Goal: Task Accomplishment & Management: Manage account settings

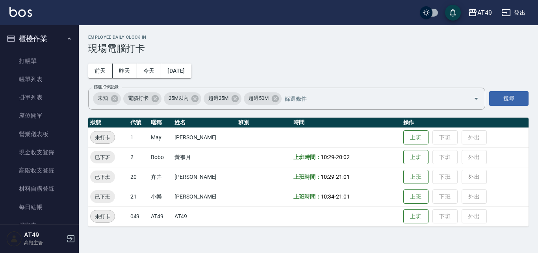
click at [35, 39] on button "櫃檯作業" at bounding box center [39, 38] width 72 height 20
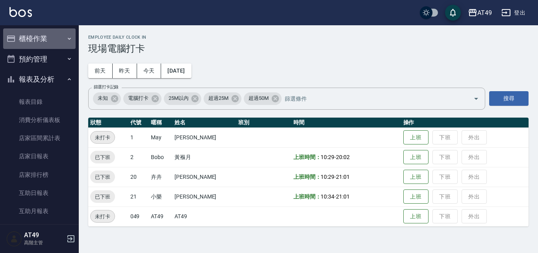
click at [43, 40] on button "櫃檯作業" at bounding box center [39, 38] width 72 height 20
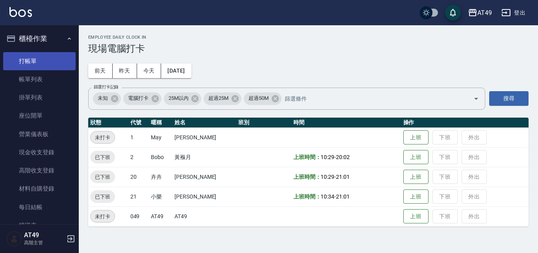
click at [43, 61] on link "打帳單" at bounding box center [39, 61] width 72 height 18
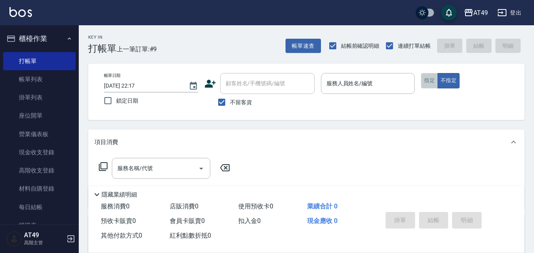
click at [427, 82] on button "指定" at bounding box center [429, 80] width 17 height 15
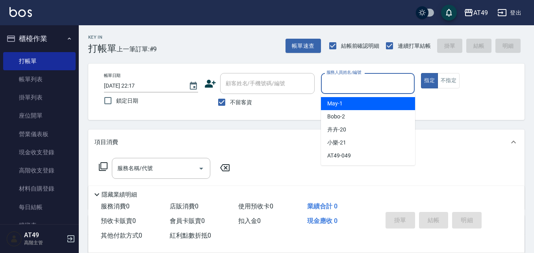
click at [341, 85] on input "服務人員姓名/編號" at bounding box center [368, 83] width 87 height 14
click at [349, 100] on div "May -1" at bounding box center [368, 103] width 94 height 13
type input "May-1"
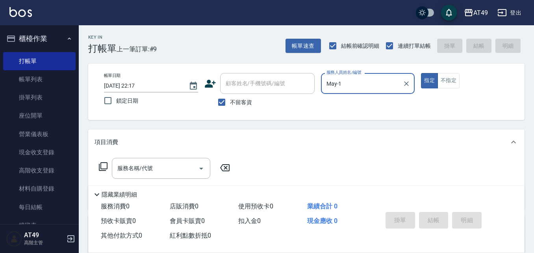
click at [99, 164] on icon at bounding box center [103, 166] width 9 height 9
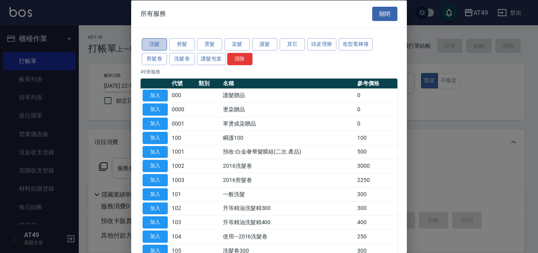
click at [153, 43] on button "洗髮" at bounding box center [154, 44] width 25 height 12
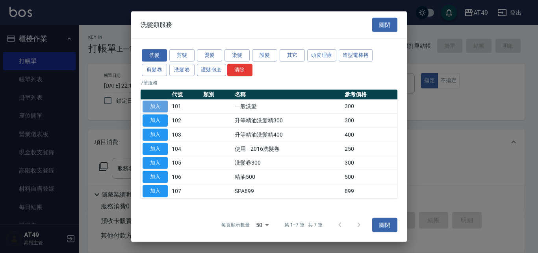
click at [161, 105] on button "加入" at bounding box center [155, 106] width 25 height 12
type input "一般洗髮(101)"
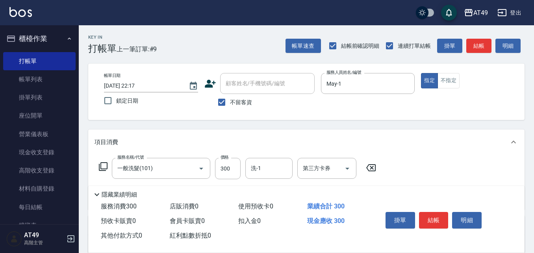
click at [106, 164] on icon at bounding box center [102, 166] width 9 height 9
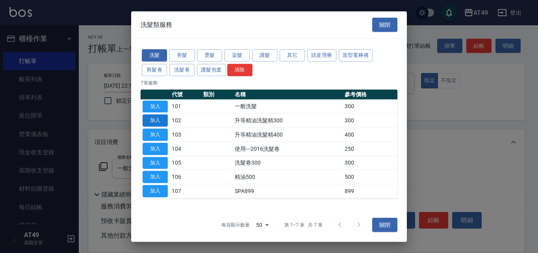
click at [156, 121] on button "加入" at bounding box center [155, 120] width 25 height 12
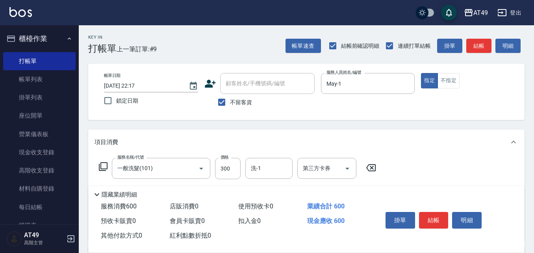
click at [99, 164] on icon at bounding box center [103, 166] width 9 height 9
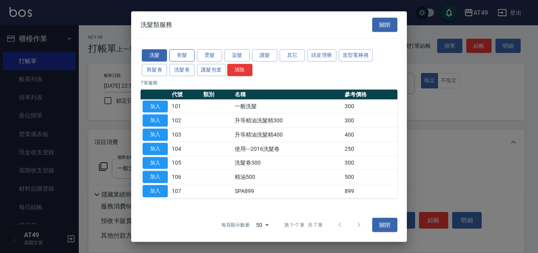
click at [178, 52] on button "剪髮" at bounding box center [181, 55] width 25 height 12
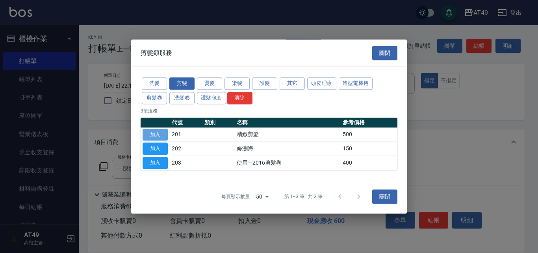
click at [156, 134] on button "加入" at bounding box center [155, 134] width 25 height 12
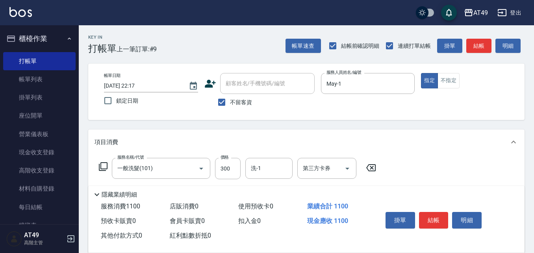
click at [102, 165] on icon at bounding box center [102, 166] width 9 height 9
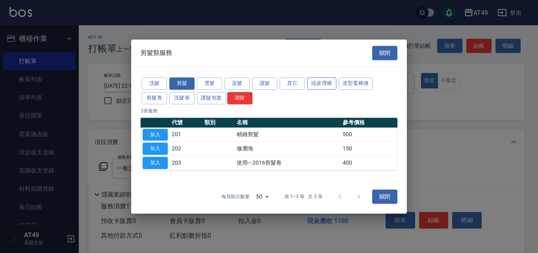
click at [316, 85] on button "頭皮理療" at bounding box center [321, 83] width 29 height 12
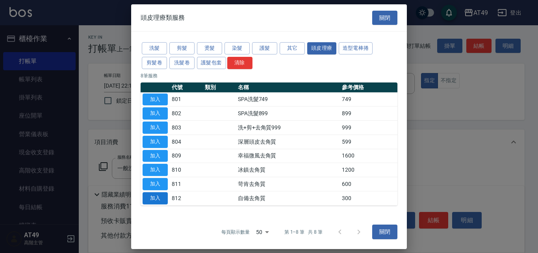
click at [156, 195] on button "加入" at bounding box center [155, 198] width 25 height 12
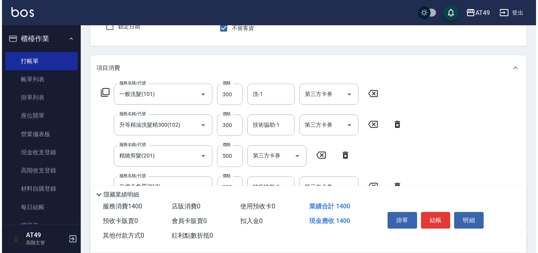
scroll to position [118, 0]
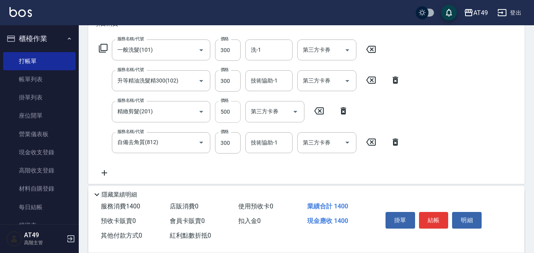
click at [224, 114] on input "500" at bounding box center [228, 111] width 26 height 21
type input "450"
click at [267, 50] on input "洗-1" at bounding box center [269, 50] width 40 height 14
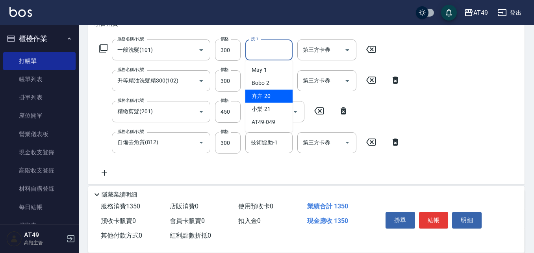
click at [276, 94] on div "卉卉 -20" at bounding box center [268, 95] width 47 height 13
type input "卉卉-20"
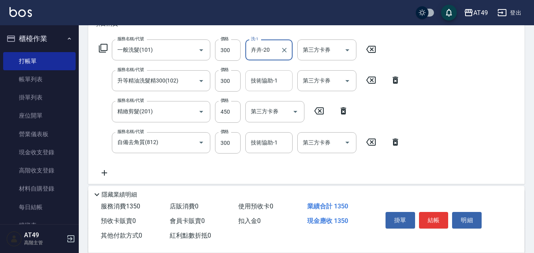
click at [251, 76] on input "技術協助-1" at bounding box center [269, 81] width 40 height 14
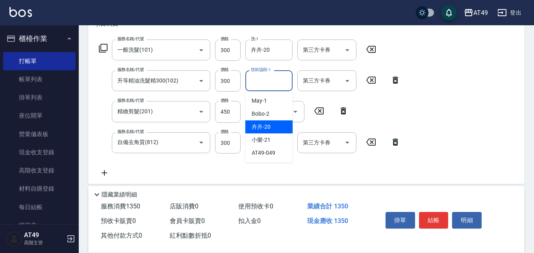
click at [272, 127] on div "卉卉 -20" at bounding box center [268, 126] width 47 height 13
type input "卉卉-20"
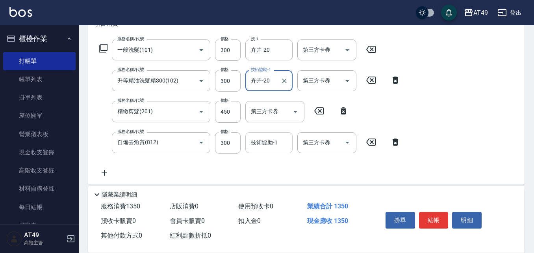
click at [268, 146] on input "技術協助-1" at bounding box center [269, 143] width 40 height 14
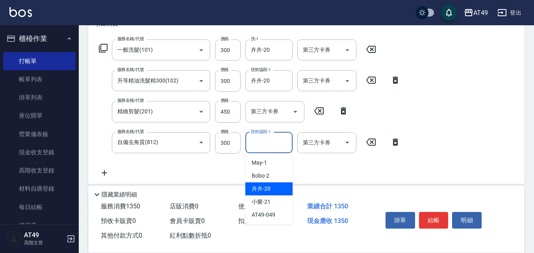
click at [271, 190] on div "卉卉 -20" at bounding box center [268, 188] width 47 height 13
type input "卉卉-20"
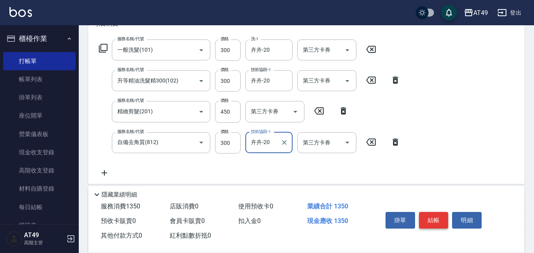
click at [439, 219] on button "結帳" at bounding box center [434, 220] width 30 height 17
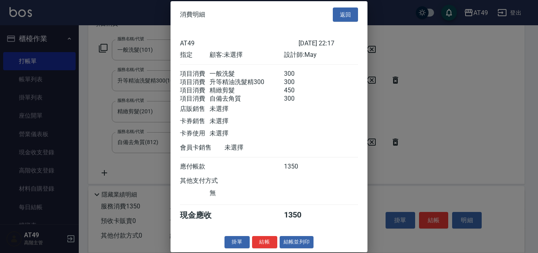
scroll to position [13, 0]
click at [273, 239] on button "結帳" at bounding box center [264, 242] width 25 height 12
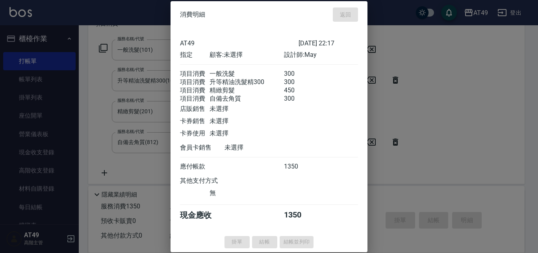
type input "[DATE] 22:18"
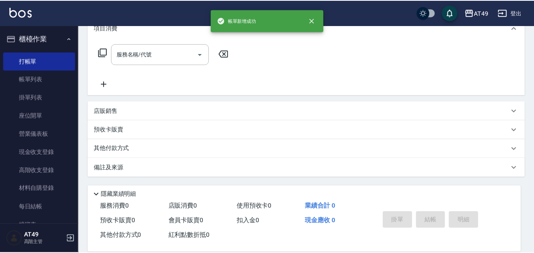
scroll to position [0, 0]
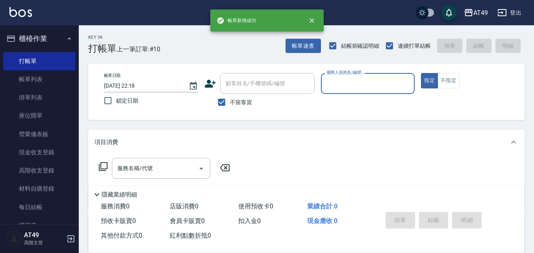
click at [349, 86] on input "服務人員姓名/編號" at bounding box center [368, 83] width 87 height 14
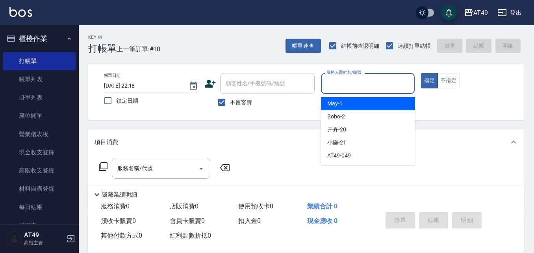
click at [352, 100] on div "May -1" at bounding box center [368, 103] width 94 height 13
type input "May-1"
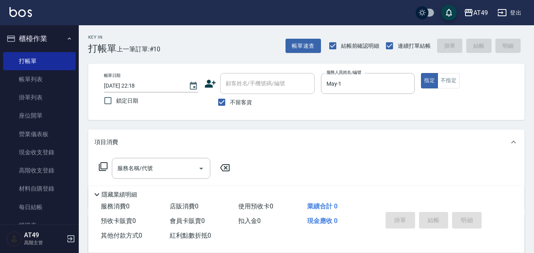
click at [100, 165] on icon at bounding box center [103, 166] width 9 height 9
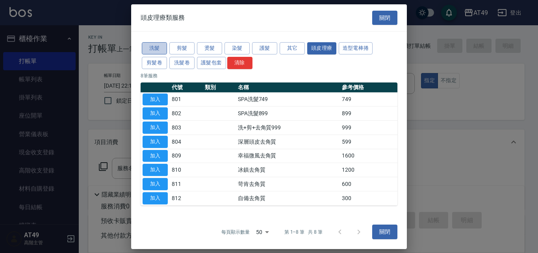
click at [158, 48] on button "洗髮" at bounding box center [154, 48] width 25 height 12
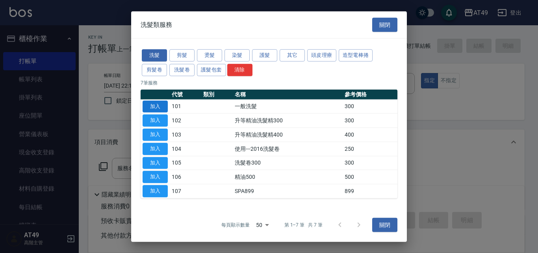
click at [156, 104] on button "加入" at bounding box center [155, 106] width 25 height 12
type input "一般洗髮(101)"
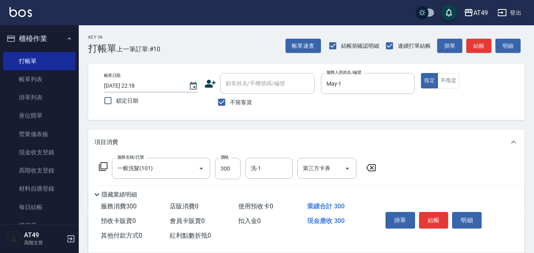
click at [102, 164] on icon at bounding box center [102, 166] width 9 height 9
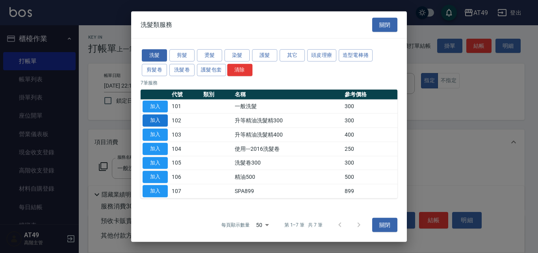
click at [160, 121] on button "加入" at bounding box center [155, 120] width 25 height 12
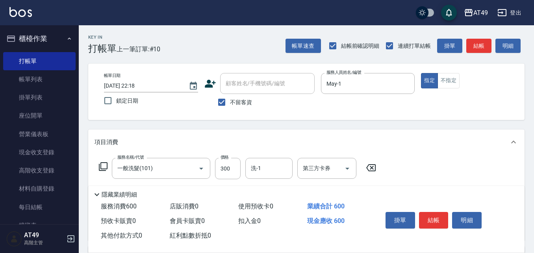
click at [101, 165] on icon at bounding box center [103, 166] width 9 height 9
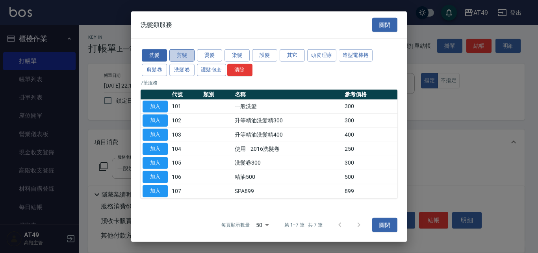
click at [178, 55] on button "剪髮" at bounding box center [181, 55] width 25 height 12
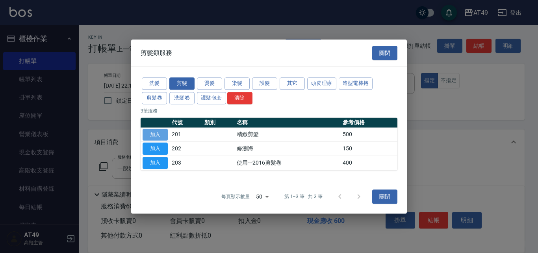
click at [158, 132] on button "加入" at bounding box center [155, 134] width 25 height 12
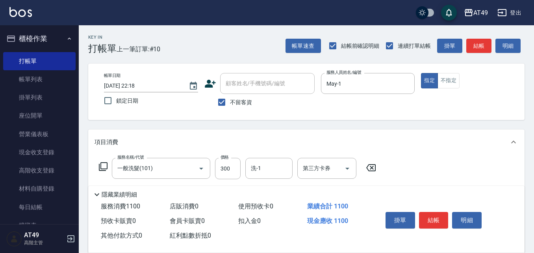
click at [106, 164] on icon at bounding box center [102, 166] width 9 height 9
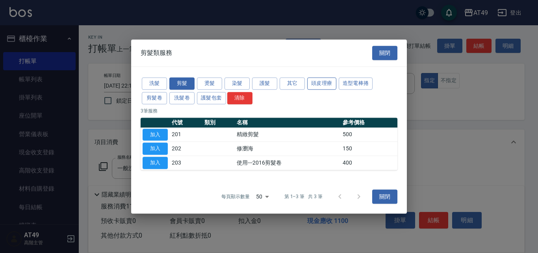
click at [330, 85] on button "頭皮理療" at bounding box center [321, 83] width 29 height 12
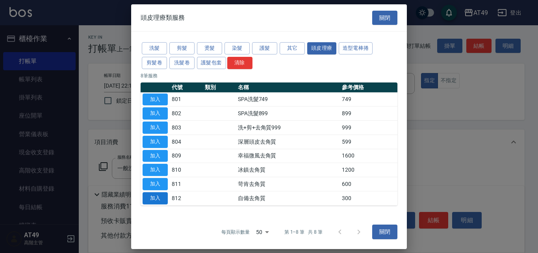
click at [160, 195] on button "加入" at bounding box center [155, 198] width 25 height 12
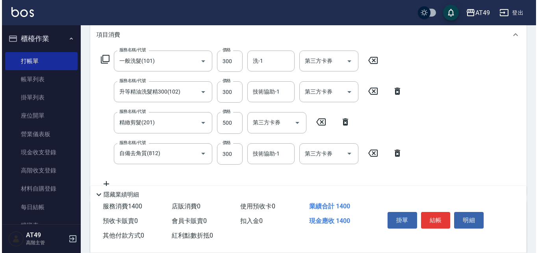
scroll to position [118, 0]
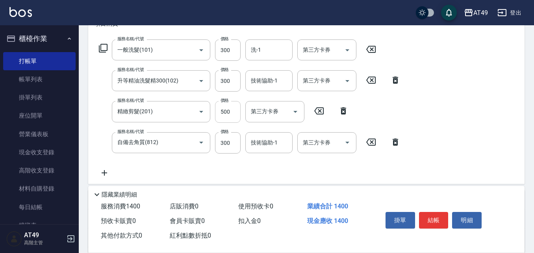
click at [224, 113] on input "500" at bounding box center [228, 111] width 26 height 21
click at [227, 111] on input "500" at bounding box center [228, 111] width 26 height 21
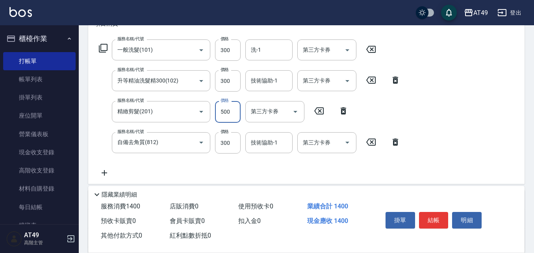
click at [227, 111] on input "500" at bounding box center [228, 111] width 26 height 21
type input "450"
click at [269, 52] on input "洗-1" at bounding box center [269, 50] width 40 height 14
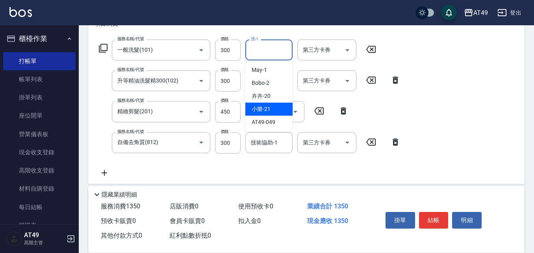
click at [284, 106] on div "小樂 -21" at bounding box center [268, 108] width 47 height 13
type input "小樂-21"
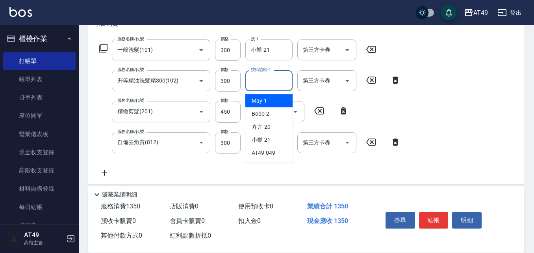
click at [264, 82] on input "技術協助-1" at bounding box center [269, 81] width 40 height 14
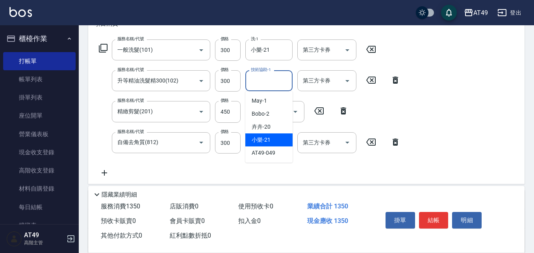
click at [263, 139] on span "小樂 -21" at bounding box center [261, 140] width 19 height 8
type input "小樂-21"
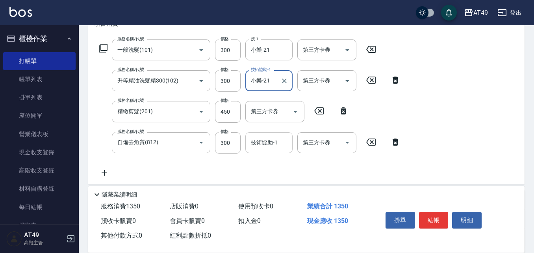
click at [263, 144] on input "技術協助-1" at bounding box center [269, 143] width 40 height 14
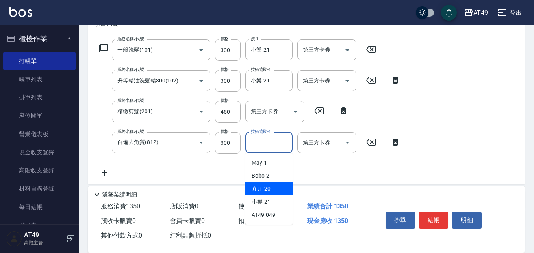
click at [265, 189] on span "卉卉 -20" at bounding box center [261, 188] width 19 height 8
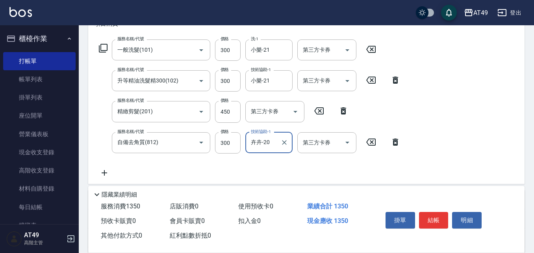
type input "卉卉-20"
click at [427, 216] on button "結帳" at bounding box center [434, 220] width 30 height 17
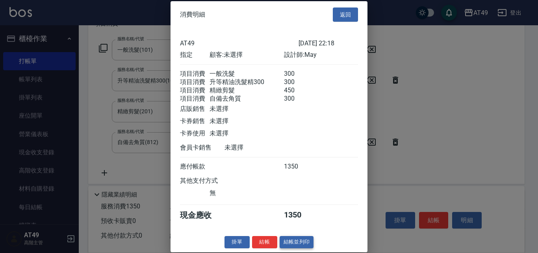
scroll to position [13, 0]
click at [270, 241] on button "結帳" at bounding box center [264, 242] width 25 height 12
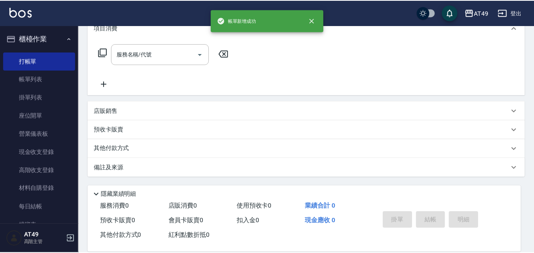
scroll to position [0, 0]
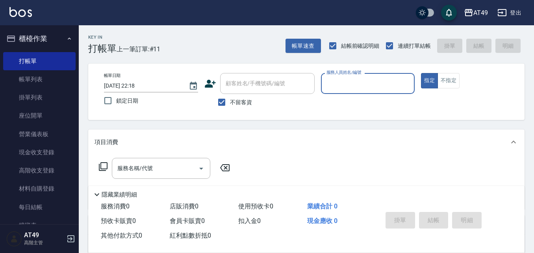
click at [343, 80] on input "服務人員姓名/編號" at bounding box center [368, 83] width 87 height 14
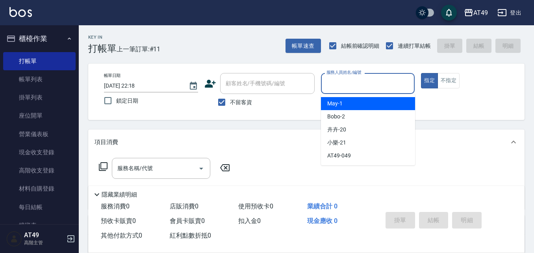
click at [342, 101] on span "May -1" at bounding box center [334, 103] width 15 height 8
type input "May-1"
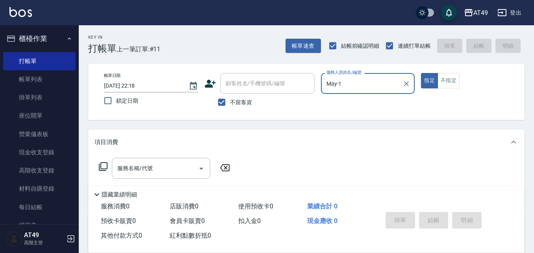
click at [106, 164] on icon at bounding box center [102, 166] width 9 height 9
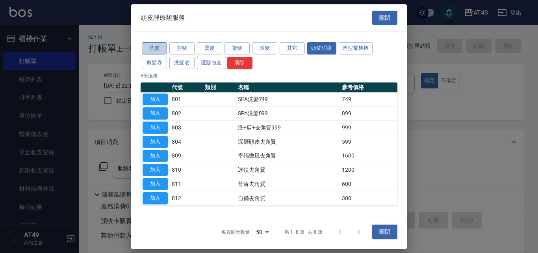
click at [152, 50] on button "洗髮" at bounding box center [154, 48] width 25 height 12
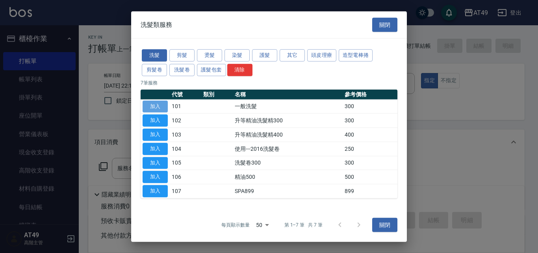
click at [157, 105] on button "加入" at bounding box center [155, 106] width 25 height 12
type input "一般洗髮(101)"
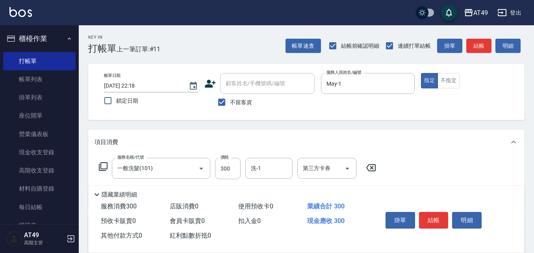
click at [103, 168] on icon at bounding box center [102, 166] width 9 height 9
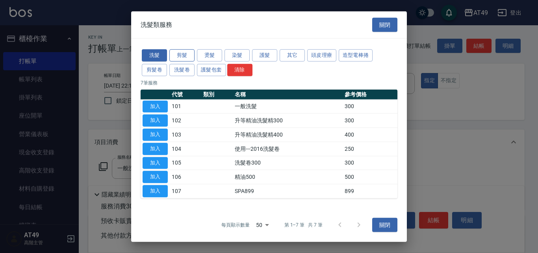
click at [189, 56] on button "剪髮" at bounding box center [181, 55] width 25 height 12
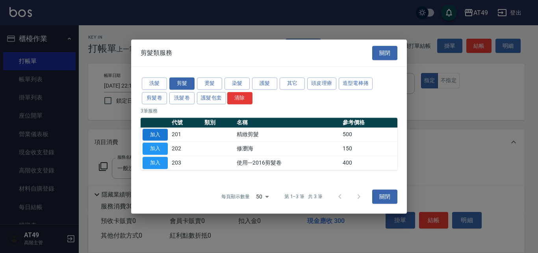
click at [154, 133] on button "加入" at bounding box center [155, 134] width 25 height 12
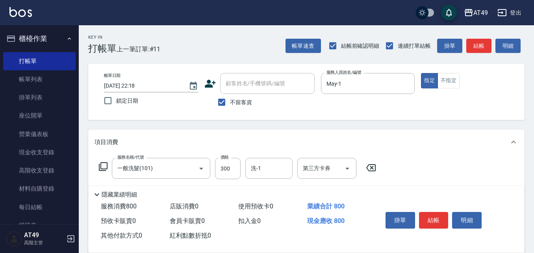
click at [101, 166] on icon at bounding box center [103, 166] width 9 height 9
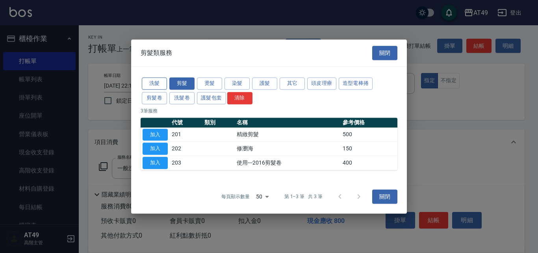
click at [151, 83] on button "洗髮" at bounding box center [154, 83] width 25 height 12
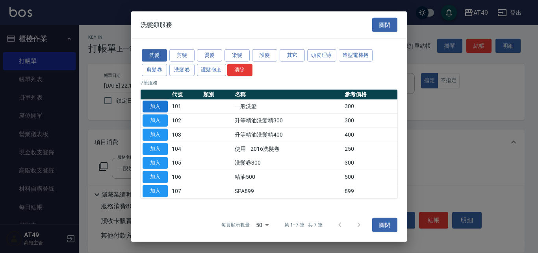
click at [150, 108] on button "加入" at bounding box center [155, 106] width 25 height 12
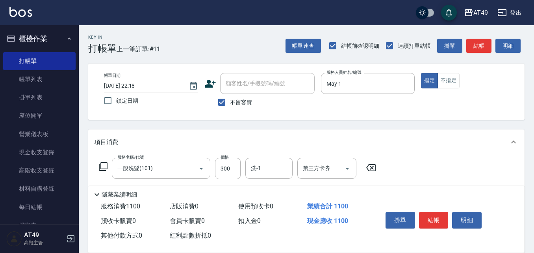
click at [104, 165] on icon at bounding box center [102, 166] width 9 height 9
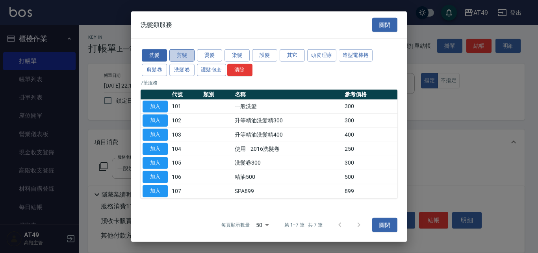
click at [183, 54] on button "剪髮" at bounding box center [181, 55] width 25 height 12
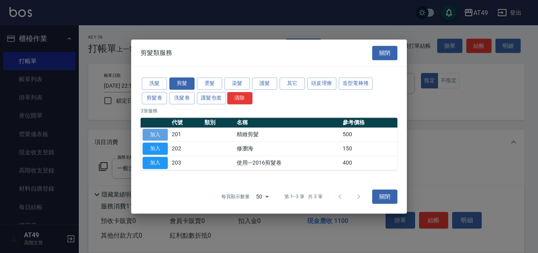
click at [151, 130] on button "加入" at bounding box center [155, 134] width 25 height 12
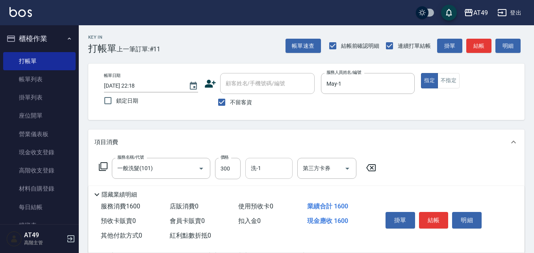
scroll to position [39, 0]
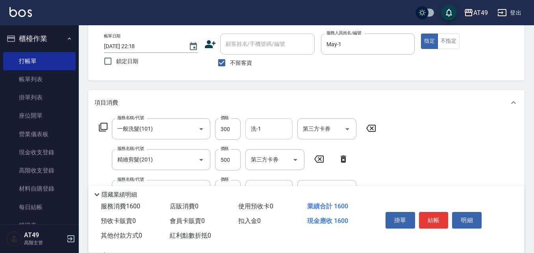
click at [270, 125] on input "洗-1" at bounding box center [269, 129] width 40 height 14
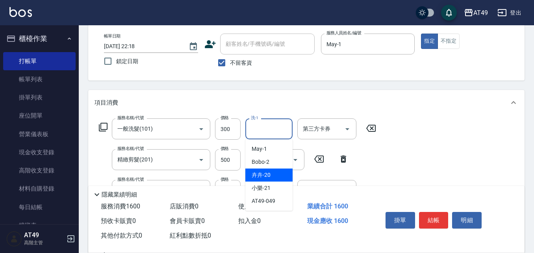
click at [279, 171] on div "卉卉 -20" at bounding box center [268, 174] width 47 height 13
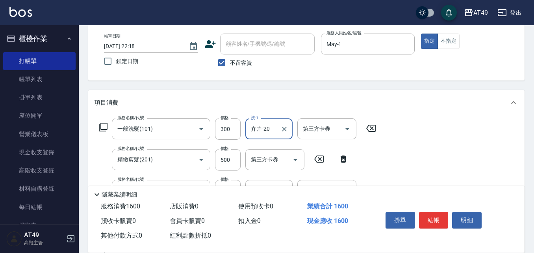
click at [269, 132] on input "卉卉-20" at bounding box center [263, 129] width 28 height 14
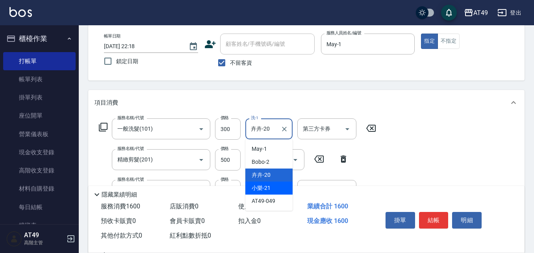
click at [271, 187] on div "小樂 -21" at bounding box center [268, 187] width 47 height 13
type input "小樂-21"
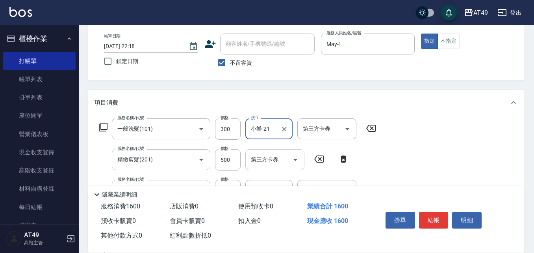
scroll to position [79, 0]
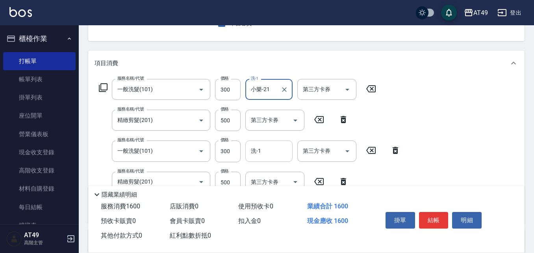
click at [270, 154] on input "洗-1" at bounding box center [269, 151] width 40 height 14
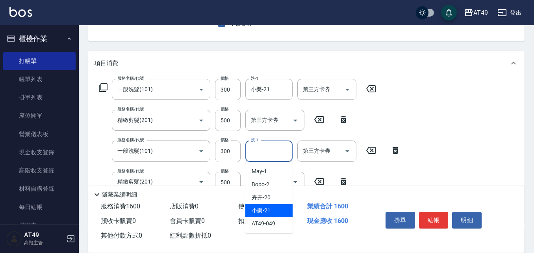
click at [281, 208] on div "小樂 -21" at bounding box center [268, 210] width 47 height 13
type input "小樂-21"
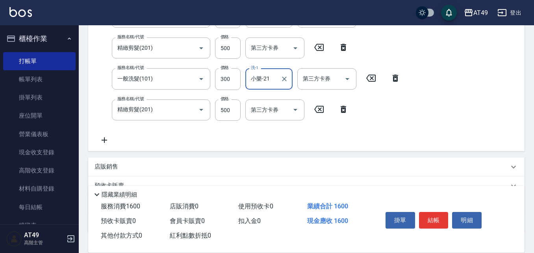
scroll to position [158, 0]
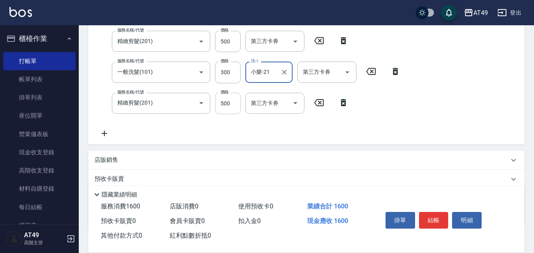
click at [225, 104] on input "500" at bounding box center [228, 103] width 26 height 21
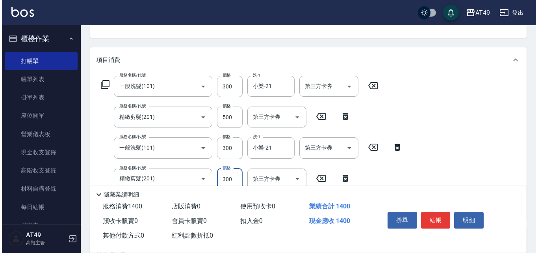
scroll to position [79, 0]
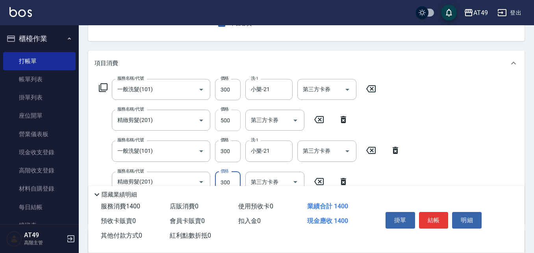
type input "300"
click at [224, 118] on input "500" at bounding box center [228, 120] width 26 height 21
click at [288, 87] on icon "Clear" at bounding box center [284, 89] width 8 height 8
type input "400"
click at [433, 213] on button "結帳" at bounding box center [434, 220] width 30 height 17
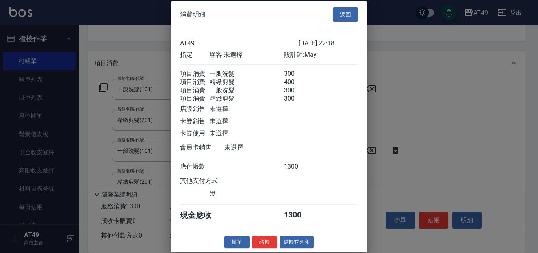
scroll to position [13, 0]
click at [261, 245] on button "結帳" at bounding box center [264, 242] width 25 height 12
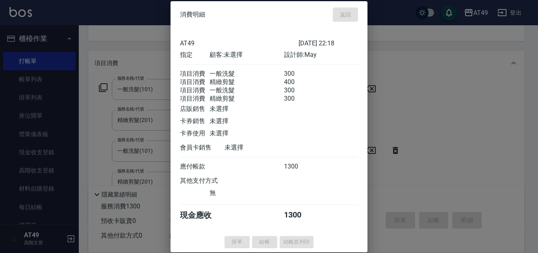
type input "[DATE] 22:20"
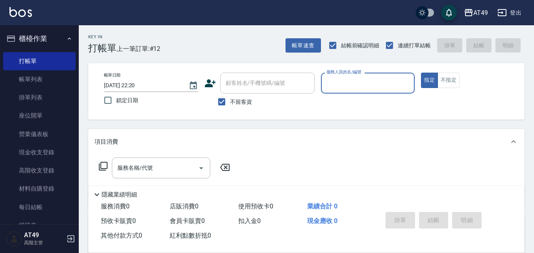
scroll to position [0, 0]
click at [343, 84] on input "服務人員姓名/編號" at bounding box center [368, 83] width 87 height 14
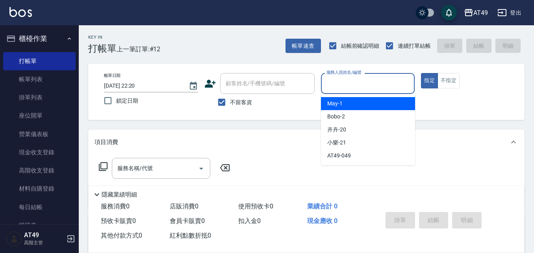
click at [347, 104] on div "May -1" at bounding box center [368, 103] width 94 height 13
type input "May-1"
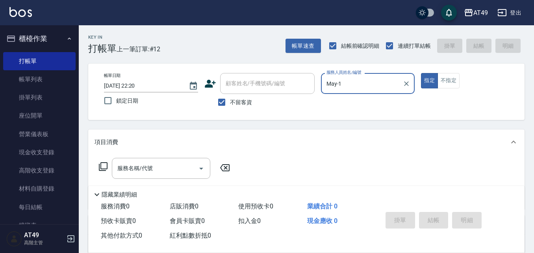
click at [104, 169] on icon at bounding box center [103, 166] width 9 height 9
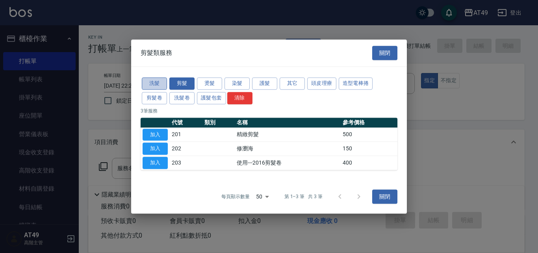
click at [151, 83] on button "洗髮" at bounding box center [154, 83] width 25 height 12
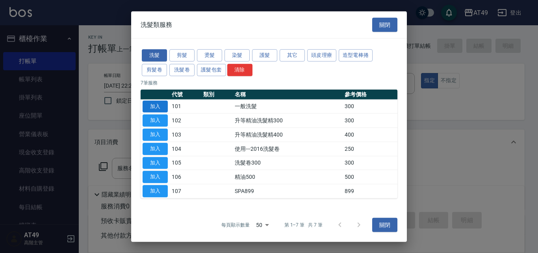
click at [158, 108] on button "加入" at bounding box center [155, 106] width 25 height 12
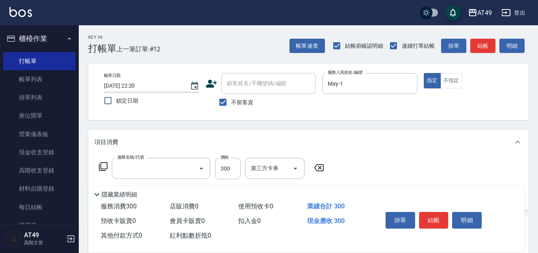
type input "一般洗髮(101)"
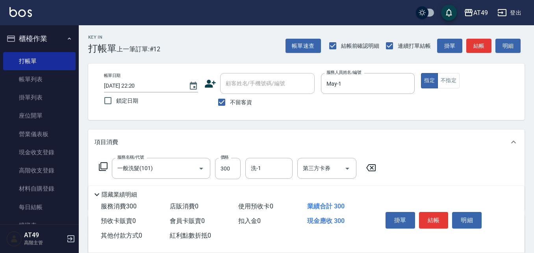
click at [103, 164] on icon at bounding box center [102, 166] width 9 height 9
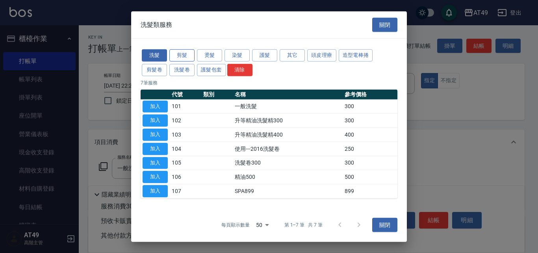
click at [172, 55] on button "剪髮" at bounding box center [181, 55] width 25 height 12
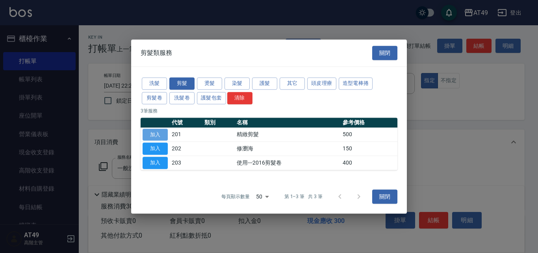
click at [151, 137] on button "加入" at bounding box center [155, 134] width 25 height 12
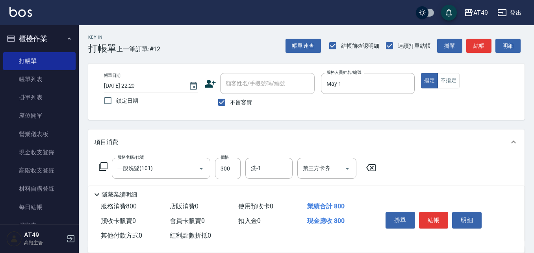
click at [101, 164] on icon at bounding box center [103, 166] width 9 height 9
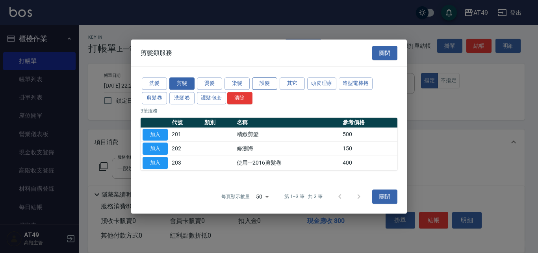
click at [267, 83] on button "護髮" at bounding box center [264, 83] width 25 height 12
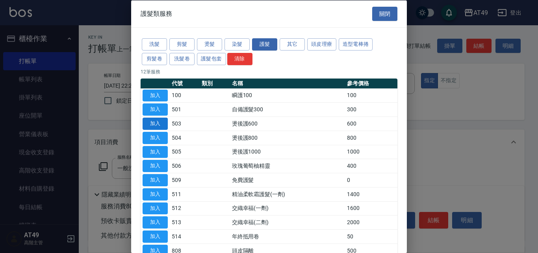
click at [163, 125] on button "加入" at bounding box center [155, 123] width 25 height 12
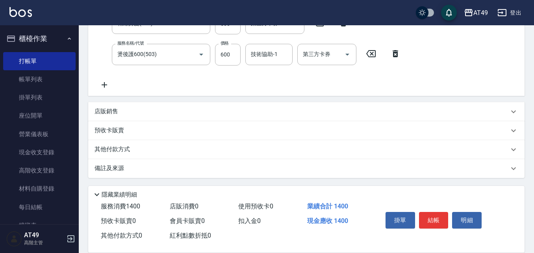
scroll to position [176, 0]
click at [108, 109] on p "店販銷售" at bounding box center [107, 110] width 24 height 8
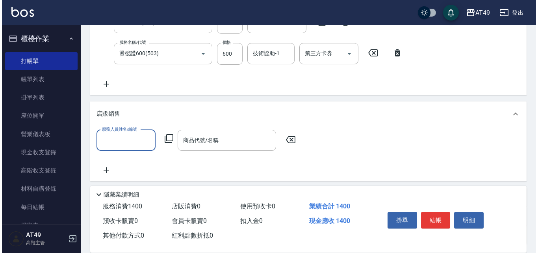
scroll to position [0, 0]
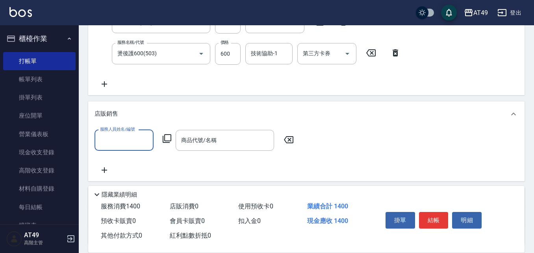
click at [113, 134] on input "服務人員姓名/編號" at bounding box center [124, 140] width 52 height 14
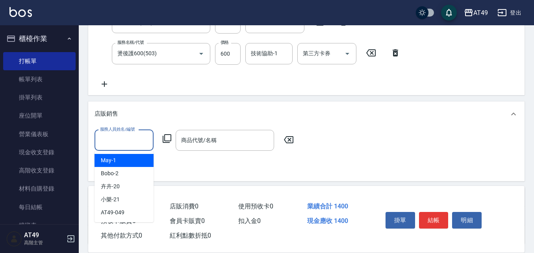
click at [128, 159] on div "May -1" at bounding box center [124, 160] width 59 height 13
type input "May-1"
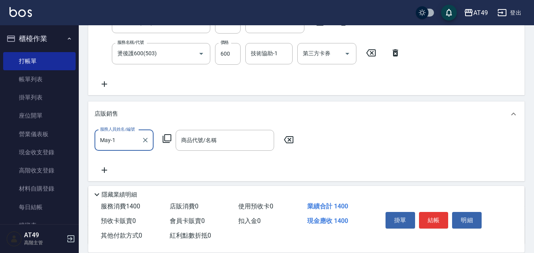
click at [165, 138] on icon at bounding box center [167, 138] width 9 height 9
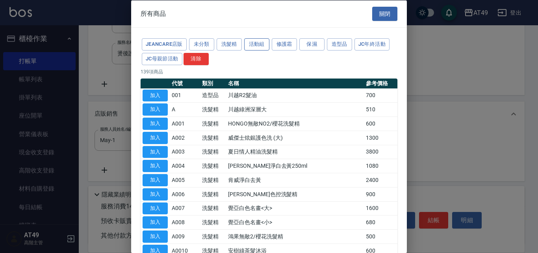
click at [252, 46] on button "活動組" at bounding box center [256, 44] width 25 height 12
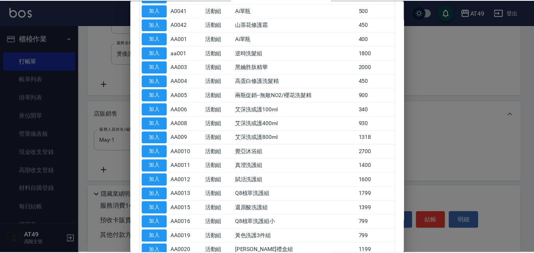
scroll to position [197, 0]
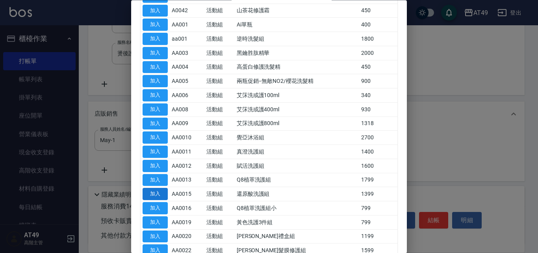
click at [147, 194] on button "加入" at bounding box center [155, 194] width 25 height 12
type input "還原酸洗護組"
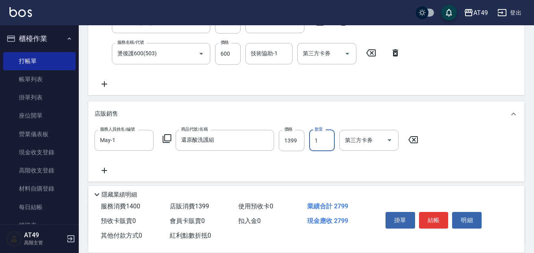
click at [318, 140] on input "1" at bounding box center [322, 140] width 26 height 21
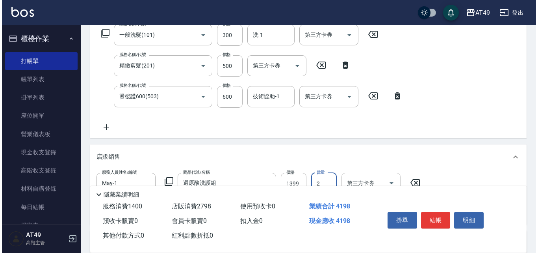
scroll to position [97, 0]
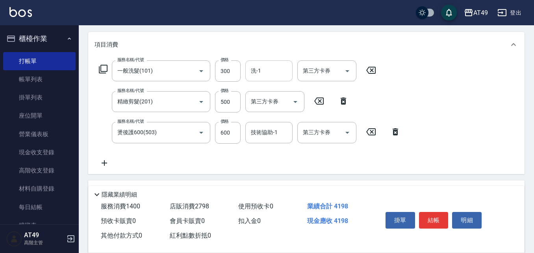
type input "2"
click at [273, 72] on input "洗-1" at bounding box center [269, 71] width 40 height 14
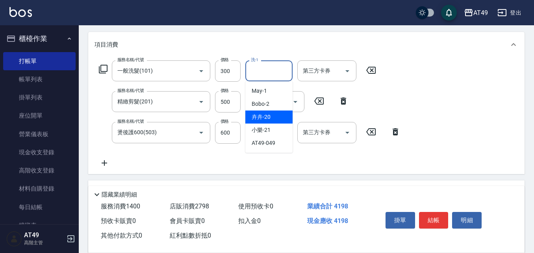
click at [275, 116] on div "卉卉 -20" at bounding box center [268, 116] width 47 height 13
type input "卉卉-20"
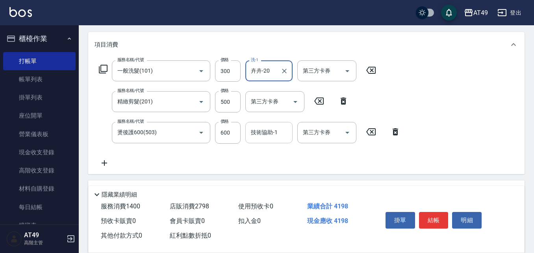
click at [265, 132] on input "技術協助-1" at bounding box center [269, 132] width 40 height 14
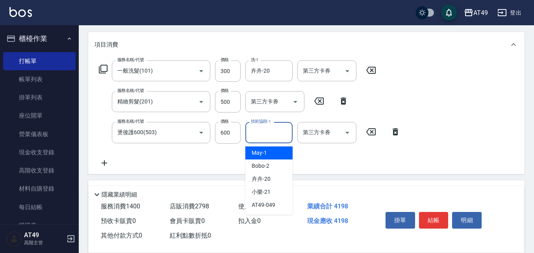
click at [267, 153] on div "May -1" at bounding box center [268, 152] width 47 height 13
type input "May-1"
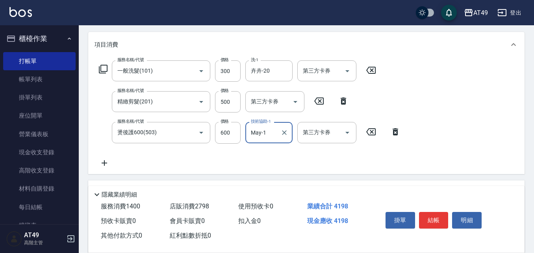
click at [103, 70] on icon at bounding box center [102, 68] width 9 height 9
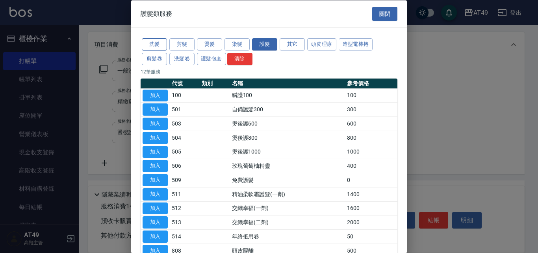
click at [154, 43] on button "洗髮" at bounding box center [154, 44] width 25 height 12
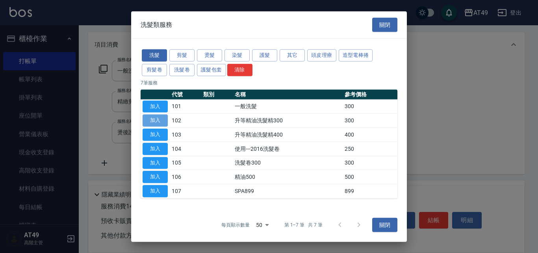
click at [158, 118] on button "加入" at bounding box center [155, 120] width 25 height 12
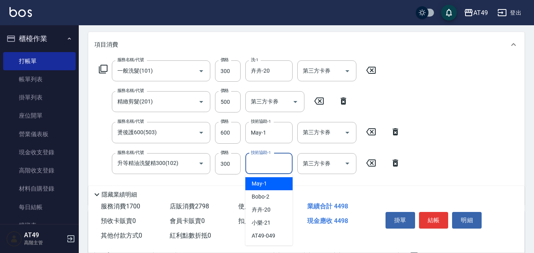
click at [269, 165] on input "技術協助-1" at bounding box center [269, 163] width 40 height 14
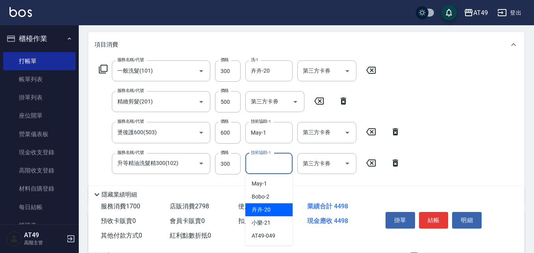
click at [271, 210] on div "卉卉 -20" at bounding box center [268, 209] width 47 height 13
type input "卉卉-20"
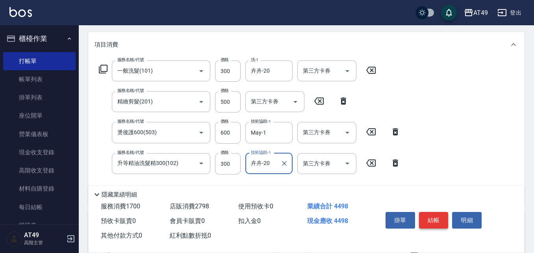
click at [427, 217] on button "結帳" at bounding box center [434, 220] width 30 height 17
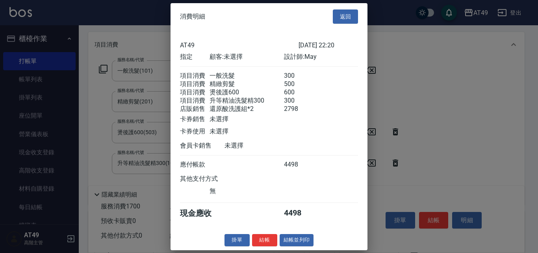
scroll to position [9, 0]
click at [262, 243] on button "結帳" at bounding box center [264, 240] width 25 height 12
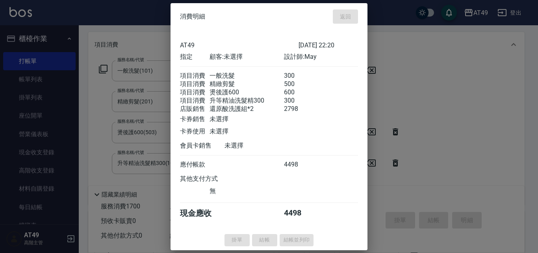
type input "[DATE] 22:22"
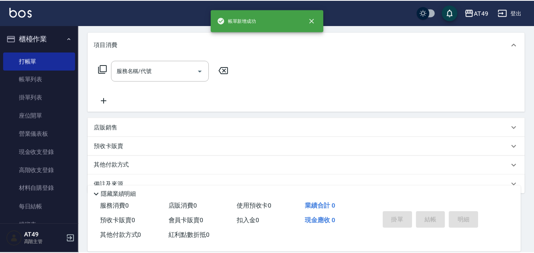
scroll to position [0, 0]
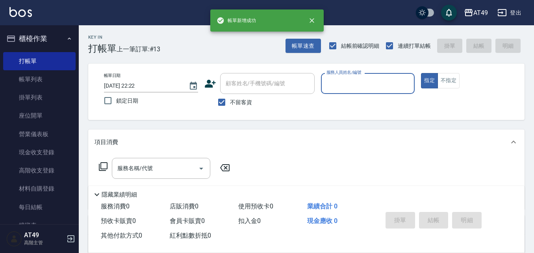
click at [336, 77] on input "服務人員姓名/編號" at bounding box center [368, 83] width 87 height 14
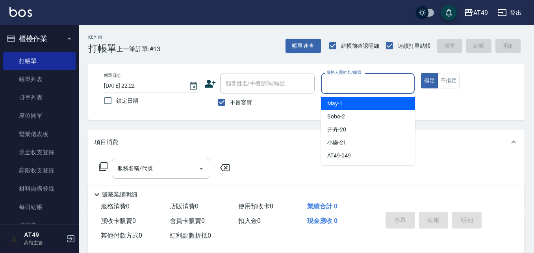
click at [339, 101] on span "May -1" at bounding box center [334, 103] width 15 height 8
type input "May-1"
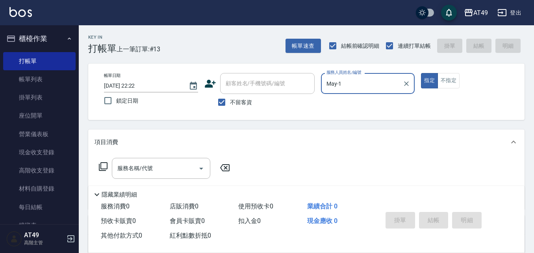
click at [105, 163] on icon at bounding box center [102, 166] width 9 height 9
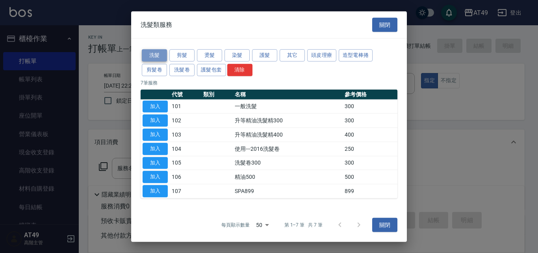
click at [148, 55] on button "洗髮" at bounding box center [154, 55] width 25 height 12
click at [162, 106] on button "加入" at bounding box center [155, 106] width 25 height 12
type input "一般洗髮(101)"
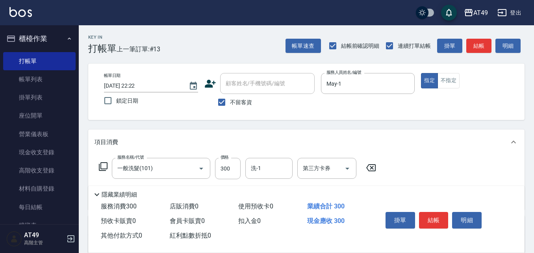
click at [100, 164] on icon at bounding box center [103, 166] width 9 height 9
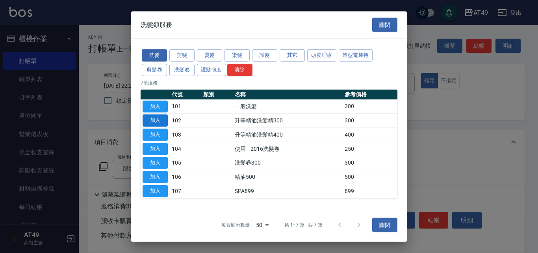
click at [164, 119] on button "加入" at bounding box center [155, 120] width 25 height 12
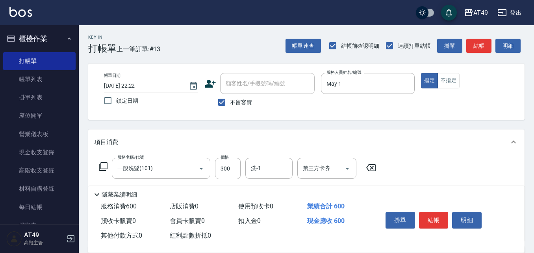
click at [104, 163] on icon at bounding box center [103, 166] width 9 height 9
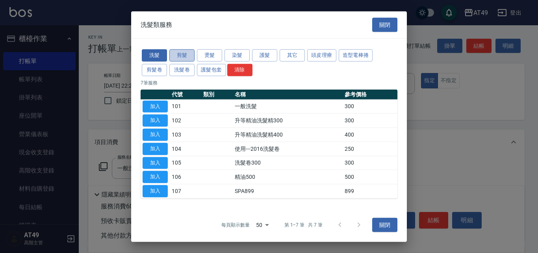
click at [187, 53] on button "剪髮" at bounding box center [181, 55] width 25 height 12
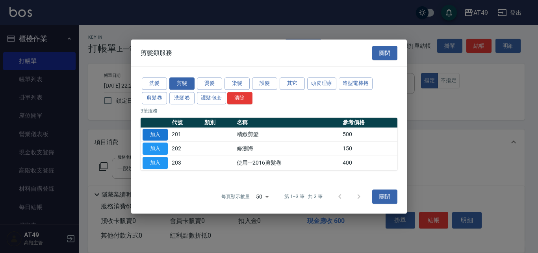
click at [150, 133] on button "加入" at bounding box center [155, 134] width 25 height 12
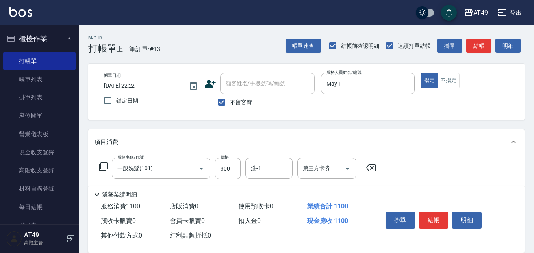
click at [100, 164] on icon at bounding box center [103, 166] width 9 height 9
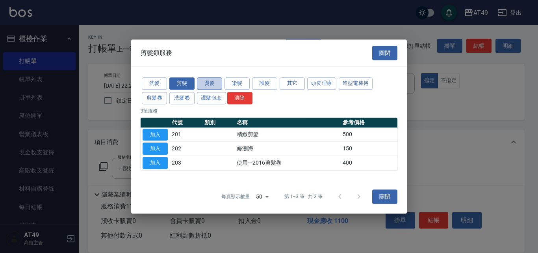
click at [213, 82] on button "燙髮" at bounding box center [209, 83] width 25 height 12
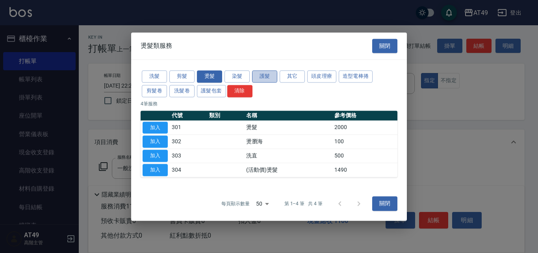
click at [268, 77] on button "護髮" at bounding box center [264, 76] width 25 height 12
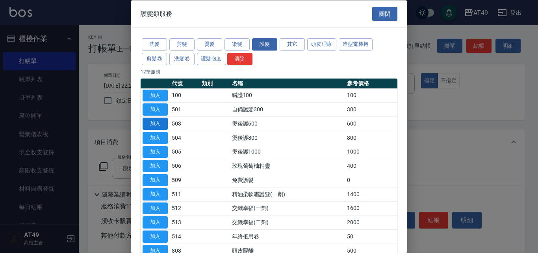
click at [159, 122] on button "加入" at bounding box center [155, 123] width 25 height 12
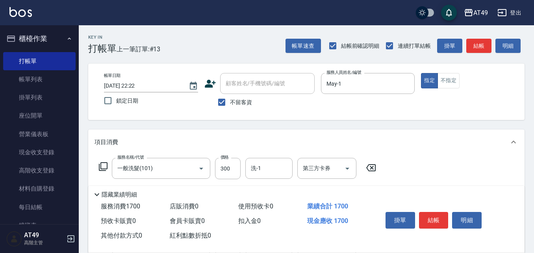
click at [104, 166] on icon at bounding box center [102, 166] width 9 height 9
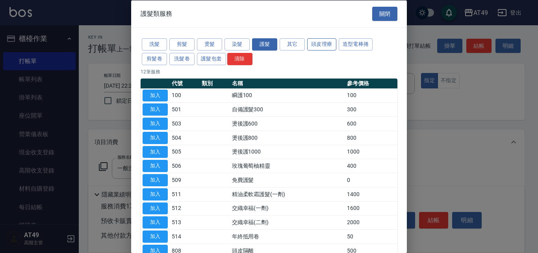
click at [332, 42] on button "頭皮理療" at bounding box center [321, 44] width 29 height 12
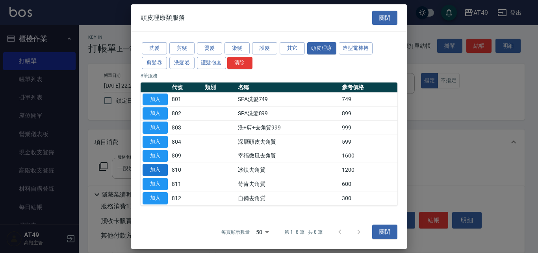
click at [158, 166] on button "加入" at bounding box center [155, 169] width 25 height 12
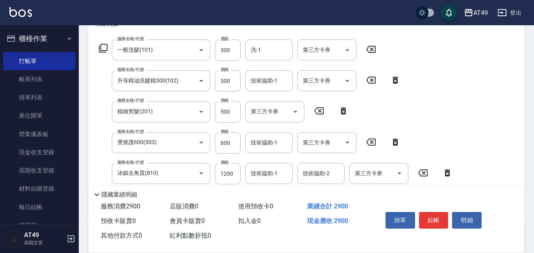
scroll to position [158, 0]
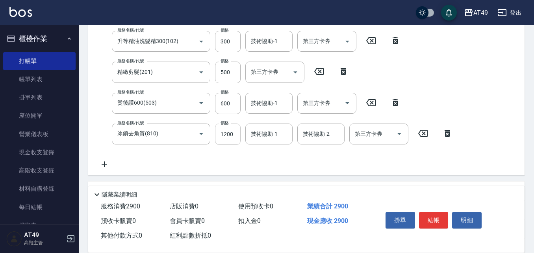
click at [228, 132] on input "1200" at bounding box center [228, 133] width 26 height 21
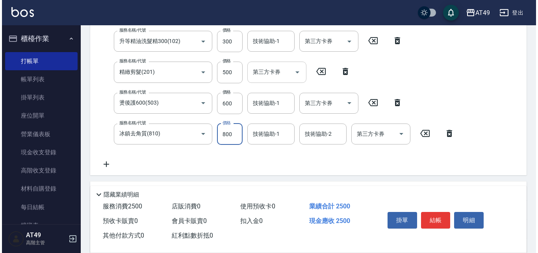
scroll to position [118, 0]
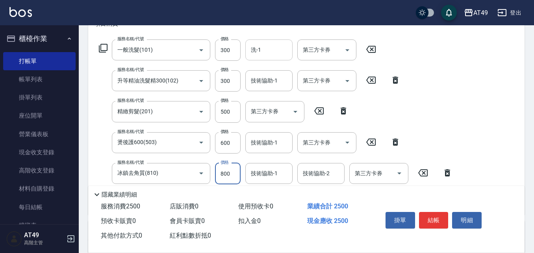
type input "800"
click at [273, 49] on input "洗-1" at bounding box center [269, 50] width 40 height 14
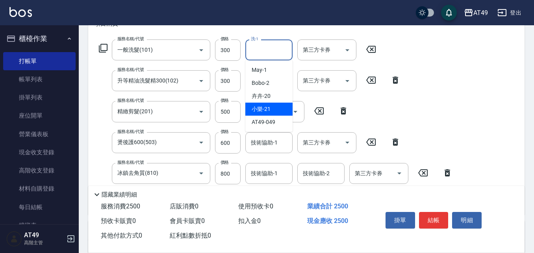
click at [282, 109] on div "小樂 -21" at bounding box center [268, 108] width 47 height 13
type input "小樂-21"
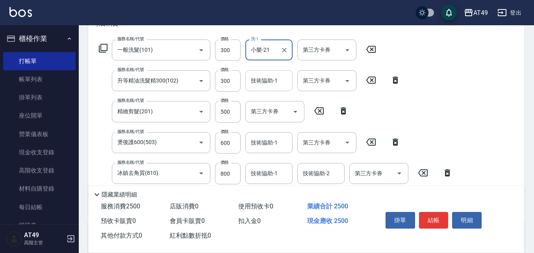
click at [264, 82] on input "技術協助-1" at bounding box center [269, 81] width 40 height 14
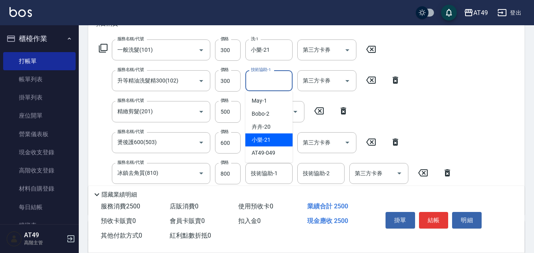
click at [278, 139] on div "小樂 -21" at bounding box center [268, 139] width 47 height 13
type input "小樂-21"
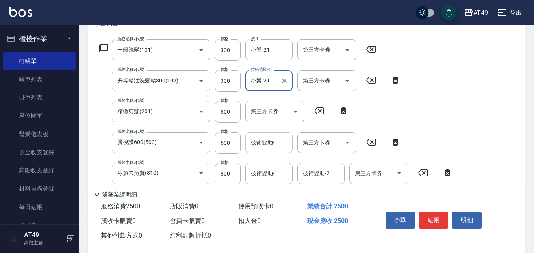
click at [262, 147] on input "技術協助-1" at bounding box center [269, 143] width 40 height 14
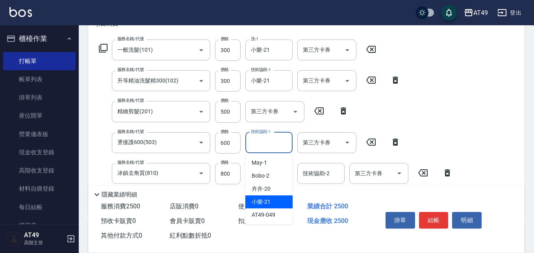
click at [278, 197] on div "小樂 -21" at bounding box center [268, 201] width 47 height 13
type input "小樂-21"
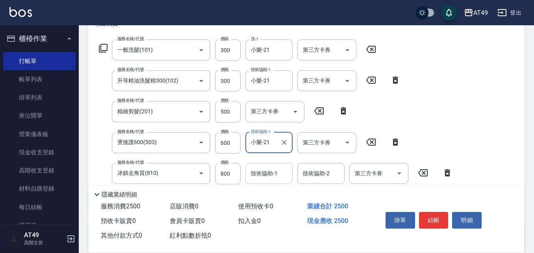
click at [269, 175] on div "技術協助-1 技術協助-1" at bounding box center [268, 173] width 47 height 21
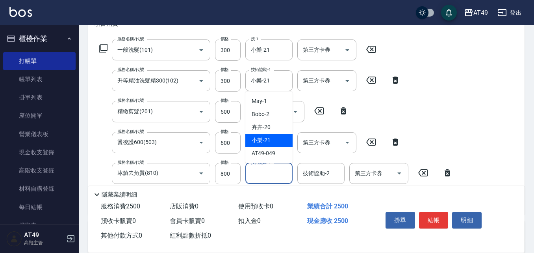
click at [273, 136] on div "小樂 -21" at bounding box center [268, 140] width 47 height 13
type input "小樂-21"
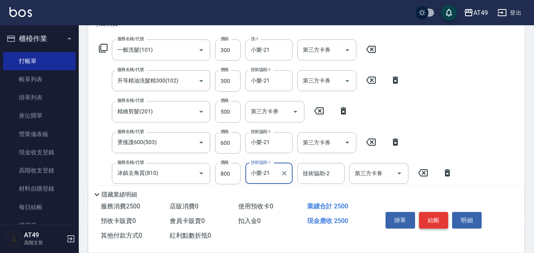
click at [435, 218] on button "結帳" at bounding box center [434, 220] width 30 height 17
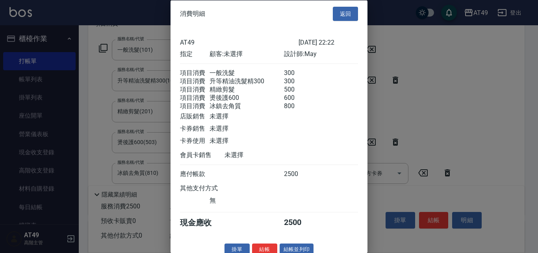
scroll to position [22, 0]
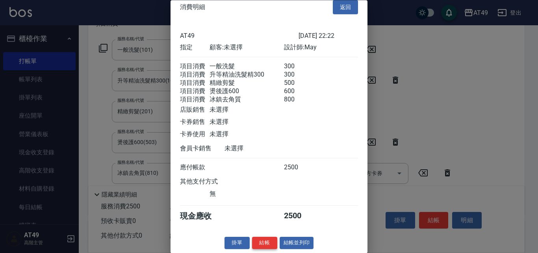
click at [256, 243] on button "結帳" at bounding box center [264, 243] width 25 height 12
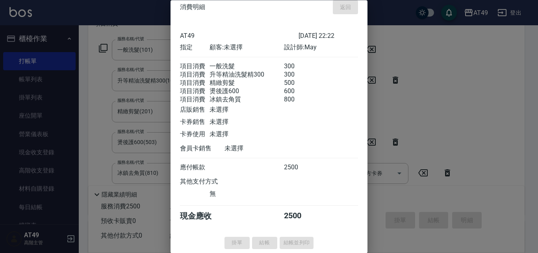
type input "[DATE] 22:24"
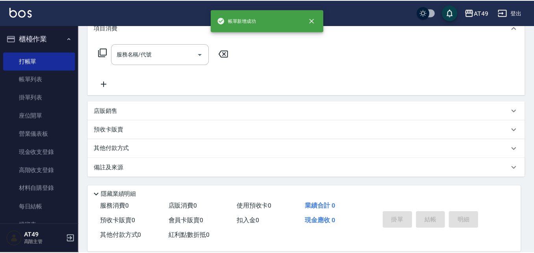
scroll to position [0, 0]
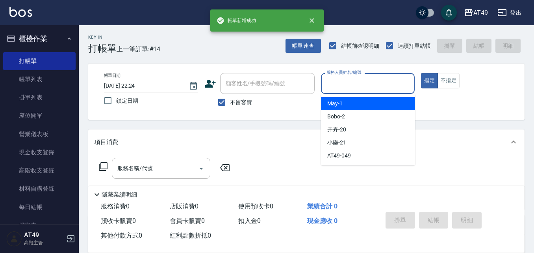
click at [361, 87] on input "服務人員姓名/編號" at bounding box center [368, 83] width 87 height 14
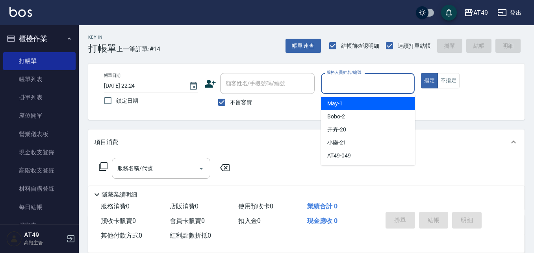
click at [362, 102] on div "May -1" at bounding box center [368, 103] width 94 height 13
type input "May-1"
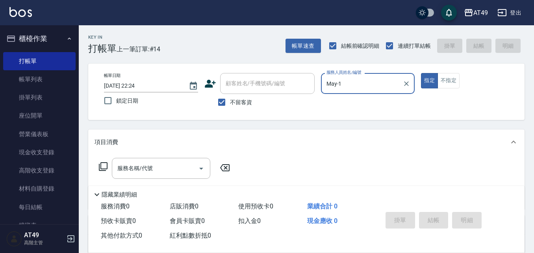
click at [104, 167] on icon at bounding box center [102, 166] width 9 height 9
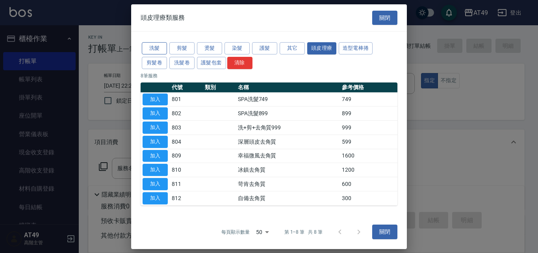
click at [158, 47] on button "洗髮" at bounding box center [154, 48] width 25 height 12
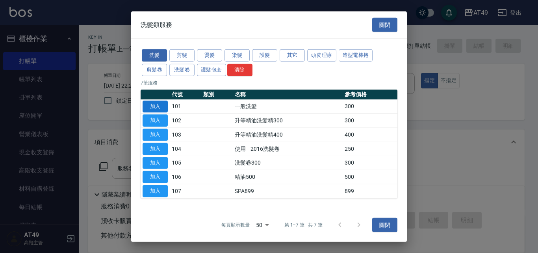
click at [154, 106] on button "加入" at bounding box center [155, 106] width 25 height 12
type input "一般洗髮(101)"
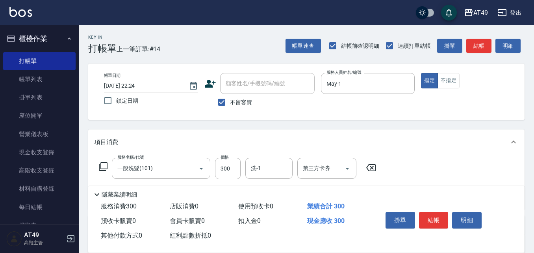
click at [100, 165] on icon at bounding box center [102, 166] width 9 height 9
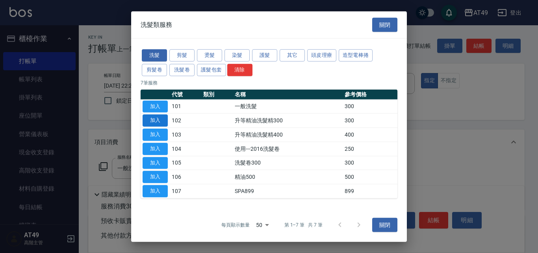
click at [159, 121] on button "加入" at bounding box center [155, 120] width 25 height 12
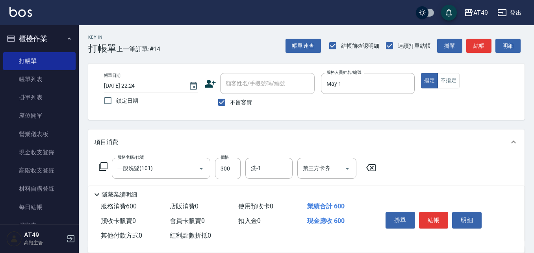
click at [101, 167] on icon at bounding box center [103, 166] width 9 height 9
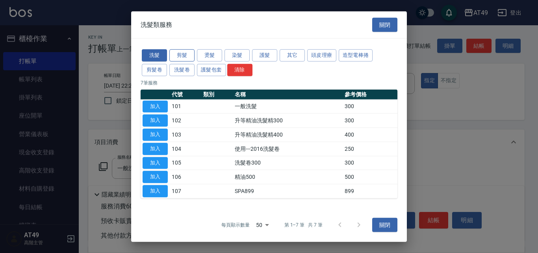
click at [179, 55] on button "剪髮" at bounding box center [181, 55] width 25 height 12
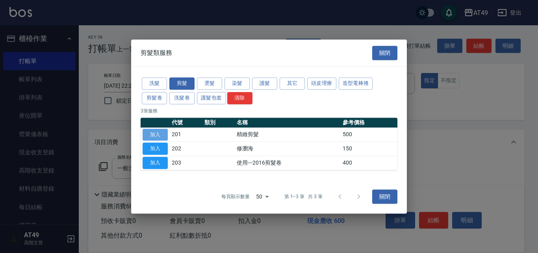
click at [149, 134] on button "加入" at bounding box center [155, 134] width 25 height 12
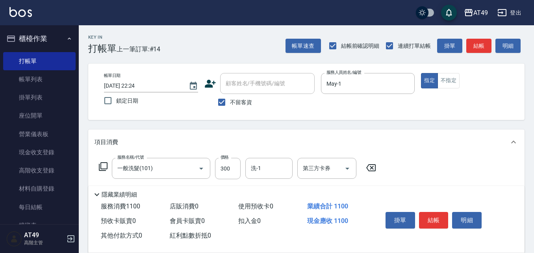
click at [104, 165] on icon at bounding box center [102, 166] width 9 height 9
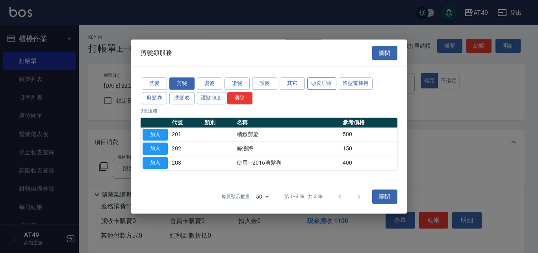
click at [322, 82] on button "頭皮理療" at bounding box center [321, 83] width 29 height 12
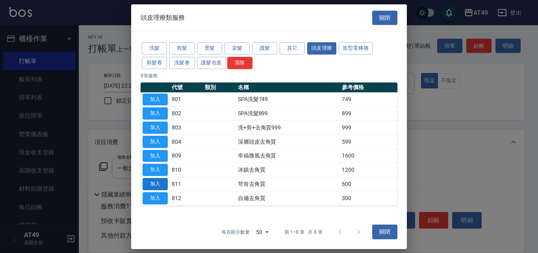
click at [158, 182] on button "加入" at bounding box center [155, 184] width 25 height 12
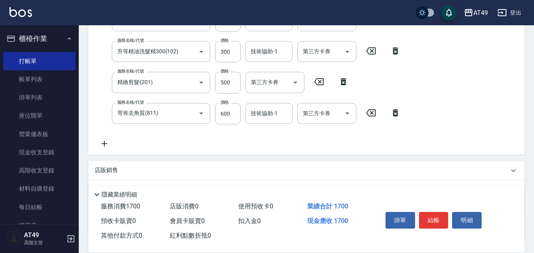
scroll to position [197, 0]
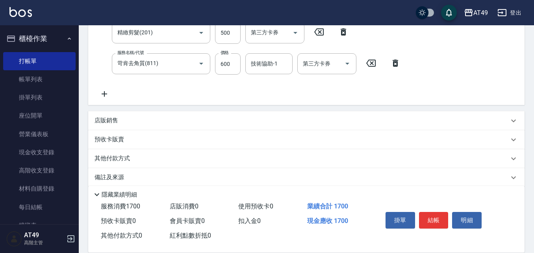
click at [111, 119] on p "店販銷售" at bounding box center [107, 120] width 24 height 8
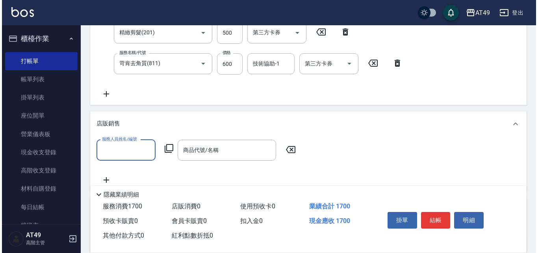
scroll to position [0, 0]
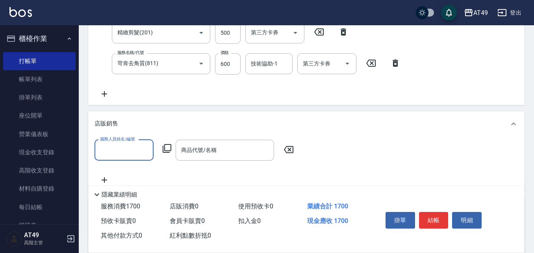
click at [118, 143] on input "服務人員姓名/編號" at bounding box center [124, 150] width 52 height 14
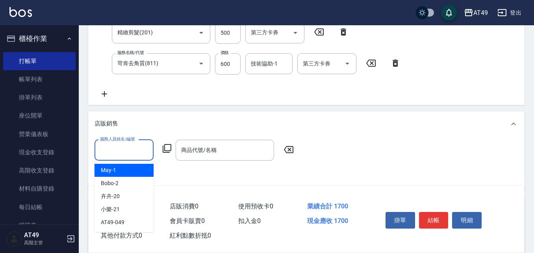
click at [121, 170] on div "May -1" at bounding box center [124, 169] width 59 height 13
type input "May-1"
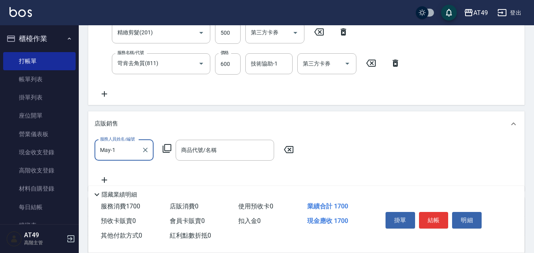
click at [169, 148] on icon at bounding box center [166, 147] width 9 height 9
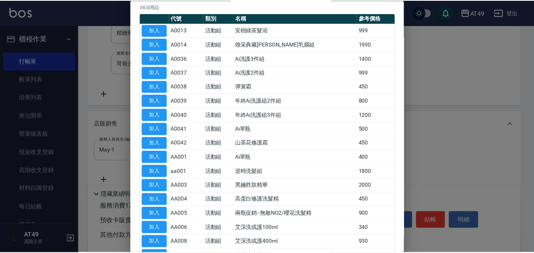
scroll to position [79, 0]
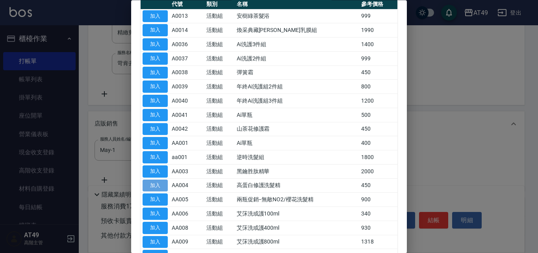
click at [154, 182] on button "加入" at bounding box center [155, 185] width 25 height 12
type input "高蛋白修護洗髮精"
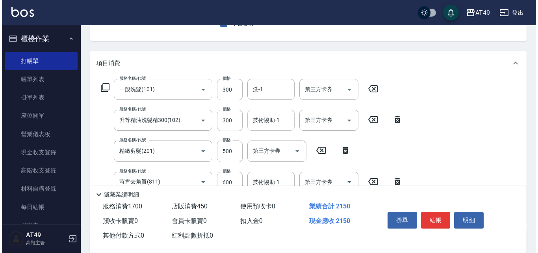
scroll to position [118, 0]
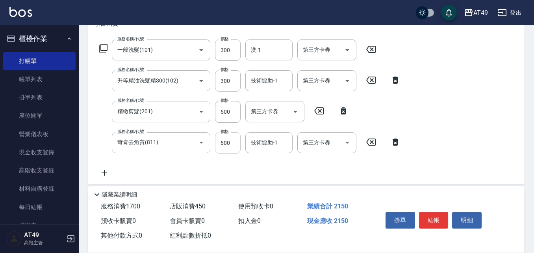
click at [222, 140] on input "600" at bounding box center [228, 142] width 26 height 21
click at [224, 142] on input "400" at bounding box center [228, 142] width 26 height 21
type input "350"
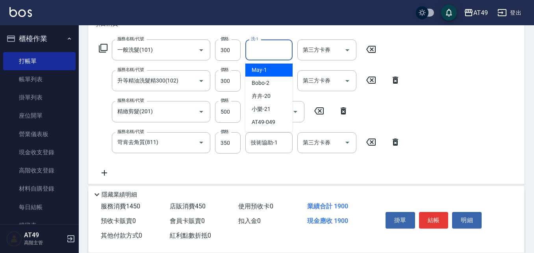
click at [270, 52] on input "洗-1" at bounding box center [269, 50] width 40 height 14
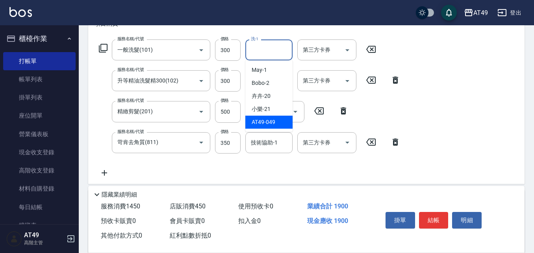
click at [278, 119] on div "AT49 -049" at bounding box center [268, 121] width 47 height 13
type input "AT49-049"
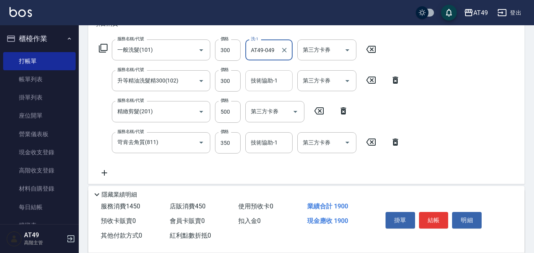
click at [264, 82] on div "技術協助-1 技術協助-1" at bounding box center [268, 80] width 47 height 21
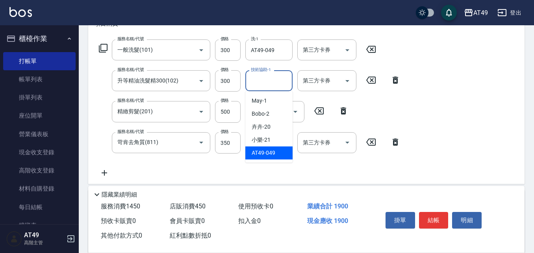
click at [276, 150] on div "AT49 -049" at bounding box center [268, 152] width 47 height 13
type input "AT49-049"
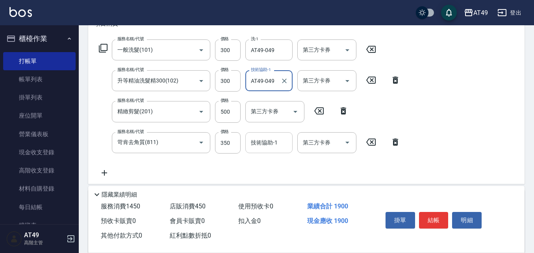
click at [264, 143] on input "技術協助-1" at bounding box center [269, 143] width 40 height 14
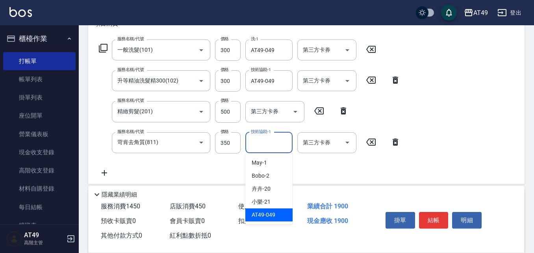
click at [269, 214] on span "AT49 -049" at bounding box center [264, 214] width 24 height 8
type input "AT49-049"
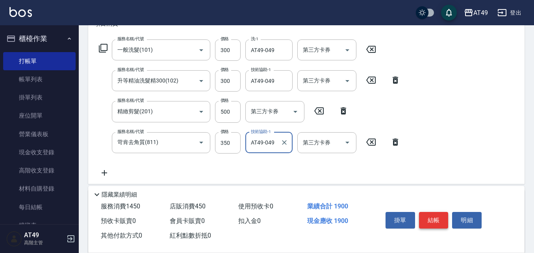
click at [442, 216] on button "結帳" at bounding box center [434, 220] width 30 height 17
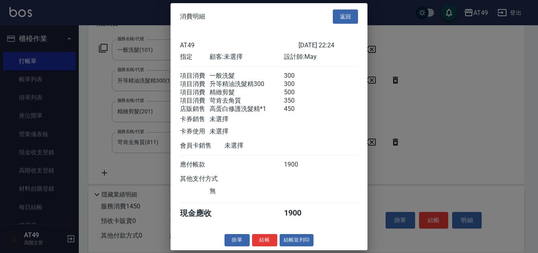
scroll to position [9, 0]
click at [269, 239] on button "結帳" at bounding box center [264, 240] width 25 height 12
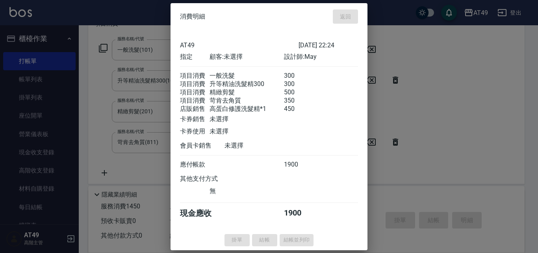
type input "[DATE] 22:25"
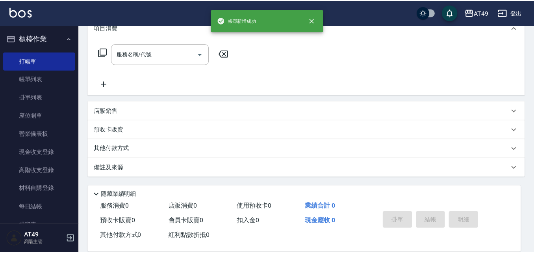
scroll to position [0, 0]
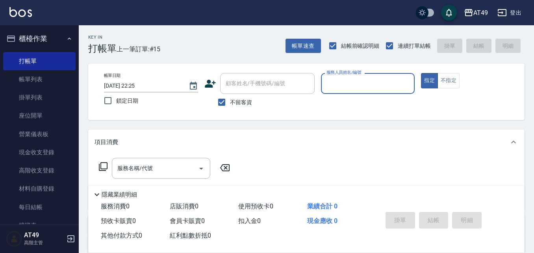
click at [359, 85] on input "服務人員姓名/編號" at bounding box center [368, 83] width 87 height 14
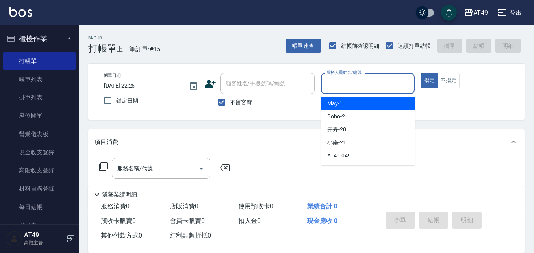
click at [353, 103] on div "May -1" at bounding box center [368, 103] width 94 height 13
type input "May-1"
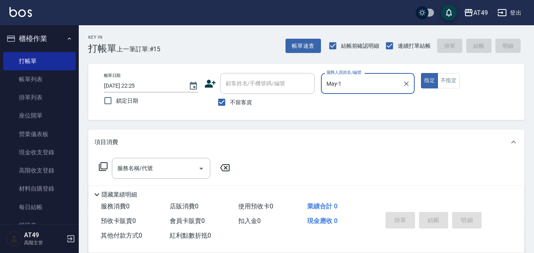
click at [101, 166] on icon at bounding box center [103, 166] width 9 height 9
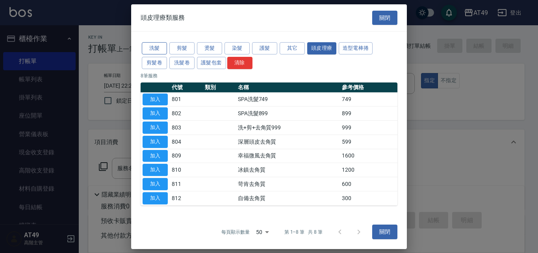
click at [152, 47] on button "洗髮" at bounding box center [154, 48] width 25 height 12
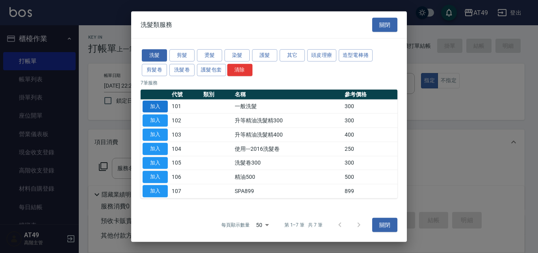
click at [154, 104] on button "加入" at bounding box center [155, 106] width 25 height 12
type input "一般洗髮(101)"
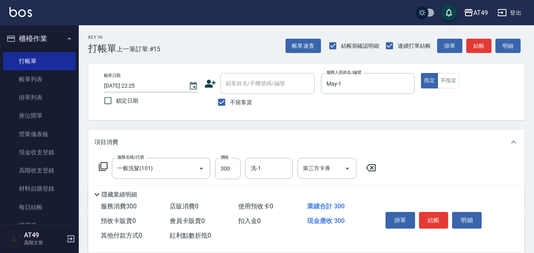
click at [97, 165] on div "服務名稱/代號 一般洗髮(101) 服務名稱/代號 價格 300 價格 洗-1 洗-1 第三方卡券 第三方卡券" at bounding box center [238, 168] width 286 height 21
click at [101, 165] on icon at bounding box center [103, 166] width 9 height 9
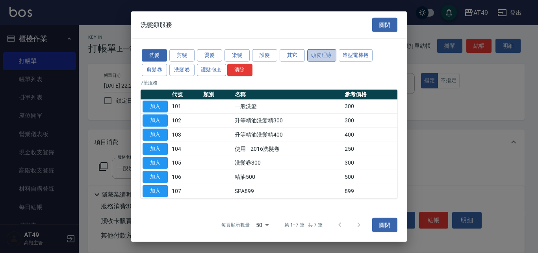
click at [315, 56] on button "頭皮理療" at bounding box center [321, 55] width 29 height 12
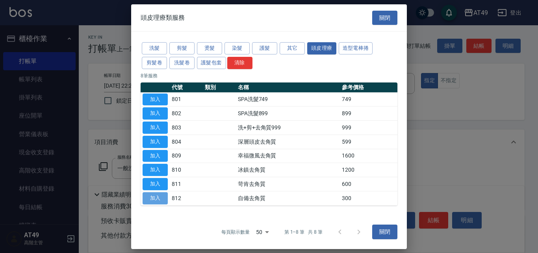
click at [162, 195] on button "加入" at bounding box center [155, 198] width 25 height 12
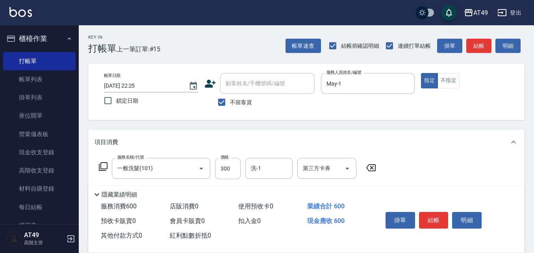
click at [105, 165] on icon at bounding box center [102, 166] width 9 height 9
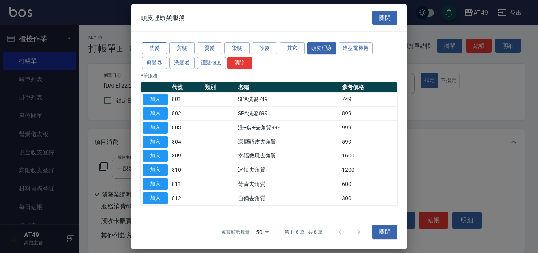
click at [151, 48] on button "洗髮" at bounding box center [154, 48] width 25 height 12
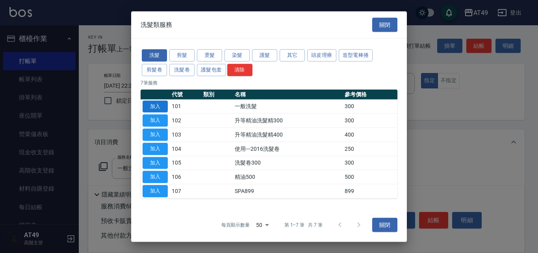
click at [160, 105] on button "加入" at bounding box center [155, 106] width 25 height 12
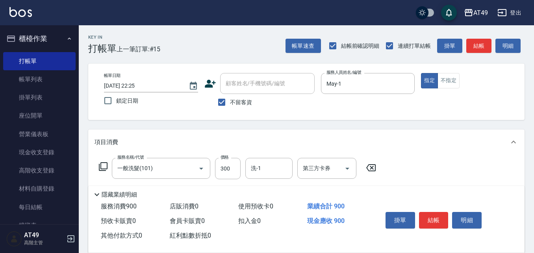
click at [102, 162] on icon at bounding box center [103, 166] width 9 height 9
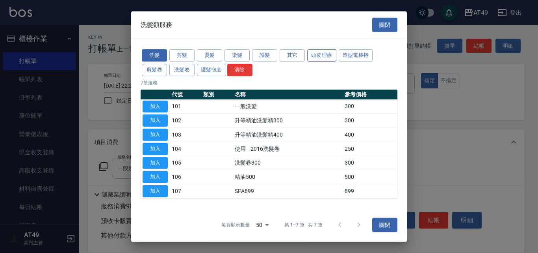
click at [324, 53] on button "頭皮理療" at bounding box center [321, 55] width 29 height 12
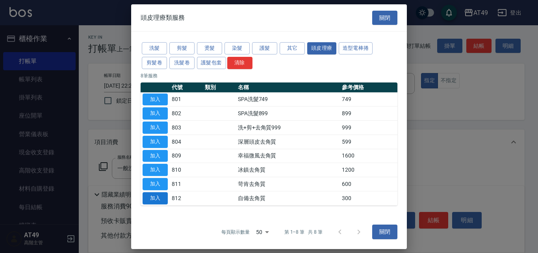
click at [163, 198] on button "加入" at bounding box center [155, 198] width 25 height 12
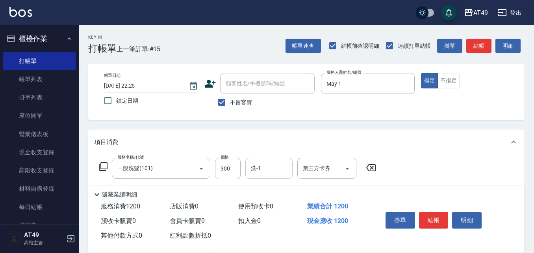
click at [266, 168] on input "洗-1" at bounding box center [269, 168] width 40 height 14
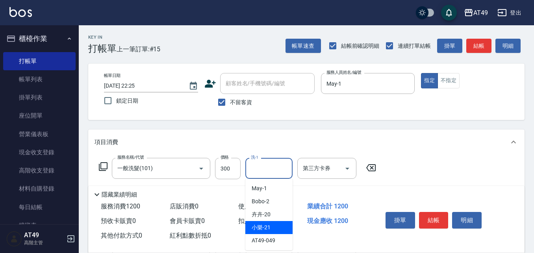
click at [262, 225] on span "小樂 -21" at bounding box center [261, 227] width 19 height 8
type input "小樂-21"
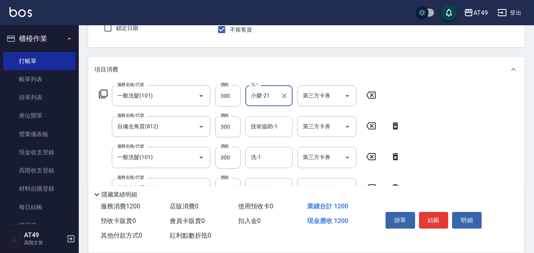
scroll to position [79, 0]
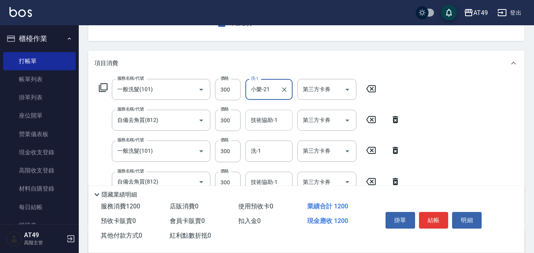
click at [265, 122] on div "技術協助-1 技術協助-1" at bounding box center [268, 120] width 47 height 21
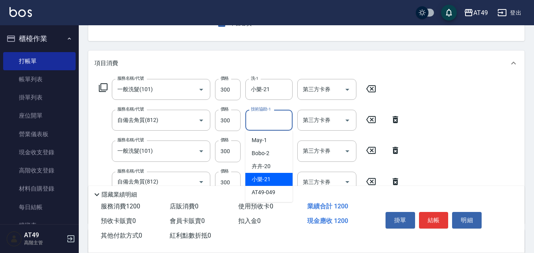
click at [270, 177] on span "小樂 -21" at bounding box center [261, 179] width 19 height 8
type input "小樂-21"
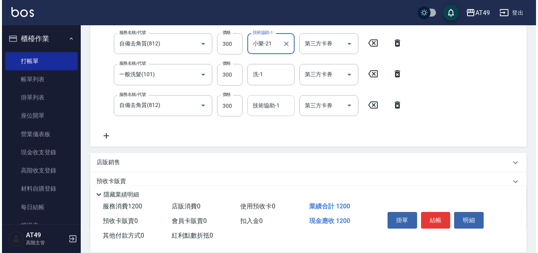
scroll to position [158, 0]
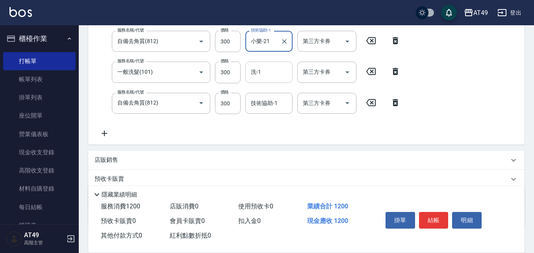
click at [267, 76] on input "洗-1" at bounding box center [269, 72] width 40 height 14
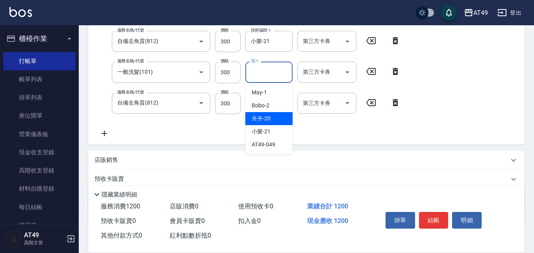
click at [275, 118] on div "卉卉 -20" at bounding box center [268, 118] width 47 height 13
type input "卉卉-20"
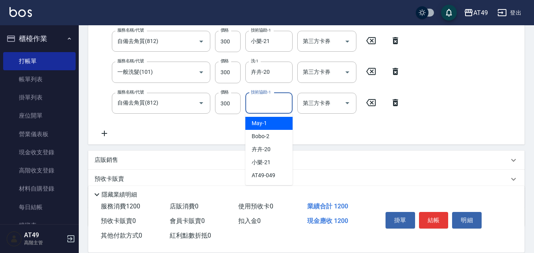
click at [277, 103] on input "技術協助-1" at bounding box center [269, 103] width 40 height 14
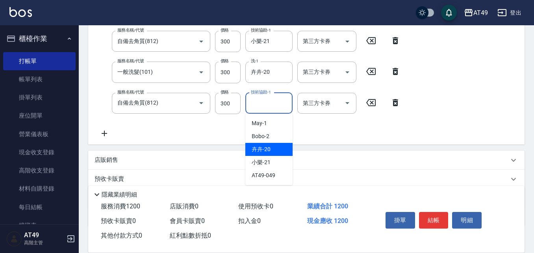
click at [265, 147] on span "卉卉 -20" at bounding box center [261, 149] width 19 height 8
type input "卉卉-20"
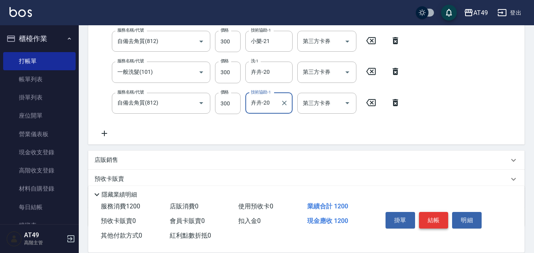
click at [426, 218] on button "結帳" at bounding box center [434, 220] width 30 height 17
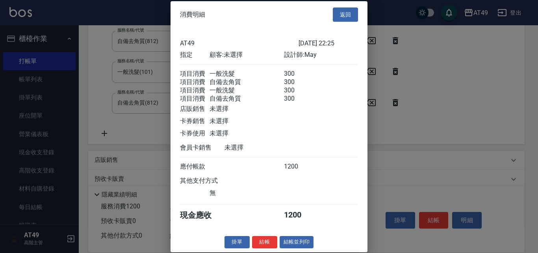
scroll to position [13, 0]
click at [265, 240] on button "結帳" at bounding box center [264, 242] width 25 height 12
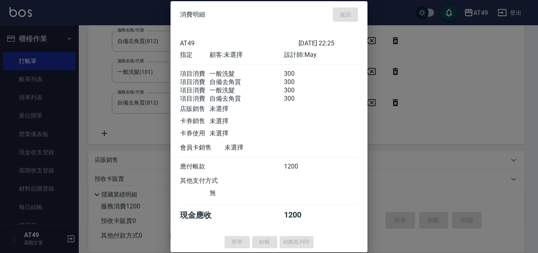
type input "[DATE] 22:26"
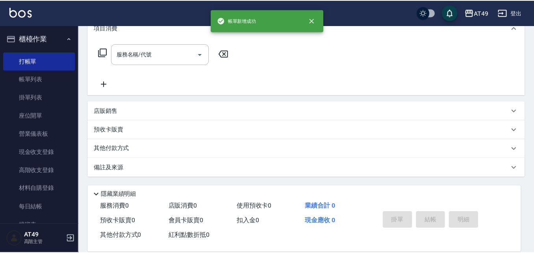
scroll to position [0, 0]
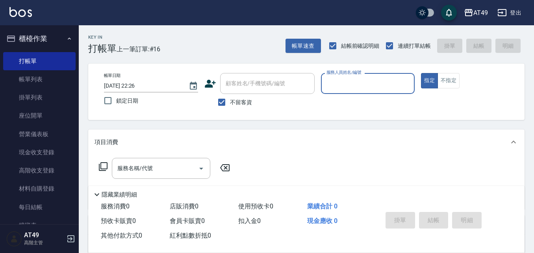
click at [330, 86] on input "服務人員姓名/編號" at bounding box center [368, 83] width 87 height 14
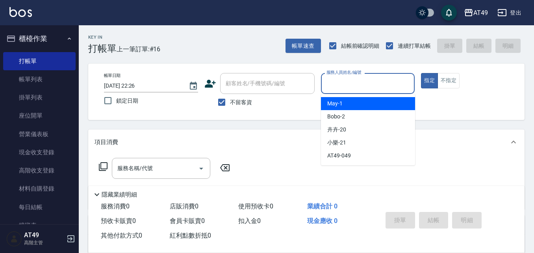
click at [347, 102] on div "May -1" at bounding box center [368, 103] width 94 height 13
type input "May-1"
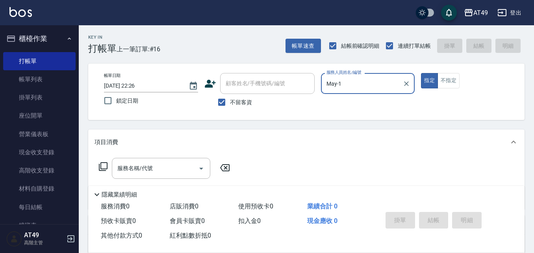
click at [104, 165] on icon at bounding box center [102, 166] width 9 height 9
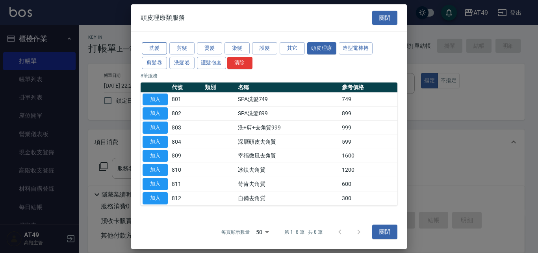
click at [161, 45] on button "洗髮" at bounding box center [154, 48] width 25 height 12
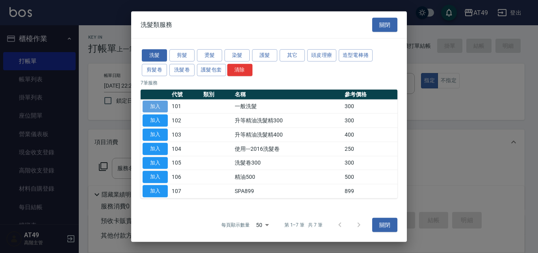
click at [159, 105] on button "加入" at bounding box center [155, 106] width 25 height 12
type input "一般洗髮(101)"
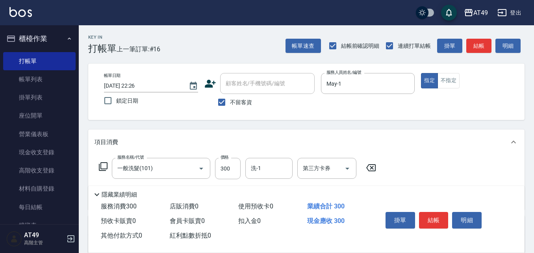
click at [107, 165] on icon at bounding box center [103, 166] width 9 height 9
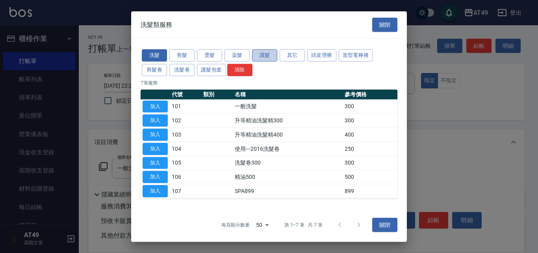
click at [275, 56] on button "護髮" at bounding box center [264, 55] width 25 height 12
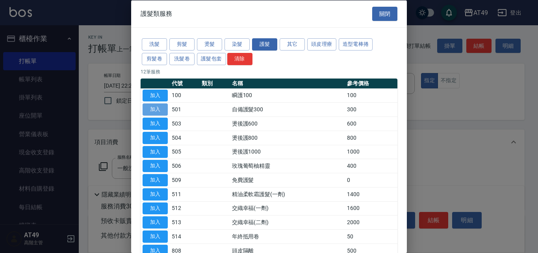
click at [161, 109] on button "加入" at bounding box center [155, 109] width 25 height 12
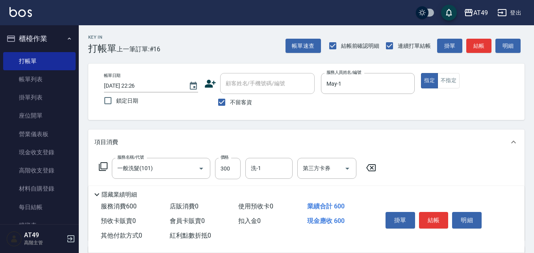
click at [104, 165] on icon at bounding box center [102, 166] width 9 height 9
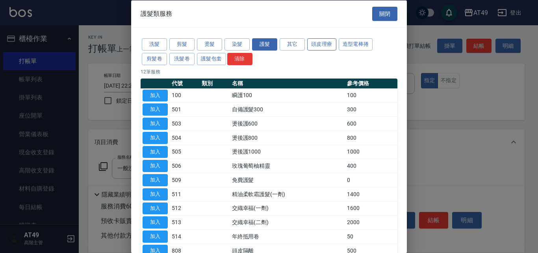
click at [326, 42] on button "頭皮理療" at bounding box center [321, 44] width 29 height 12
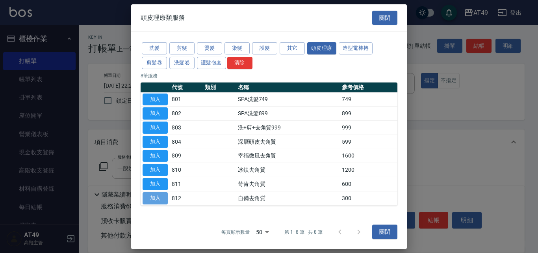
click at [161, 197] on button "加入" at bounding box center [155, 198] width 25 height 12
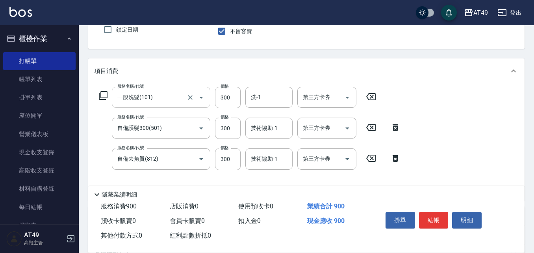
scroll to position [79, 0]
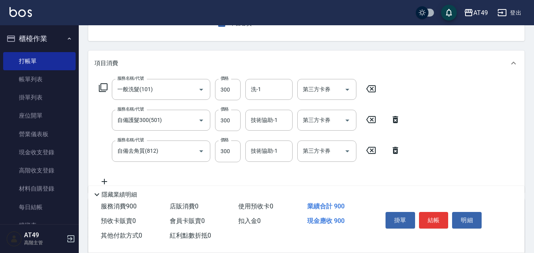
click at [104, 86] on icon at bounding box center [102, 87] width 9 height 9
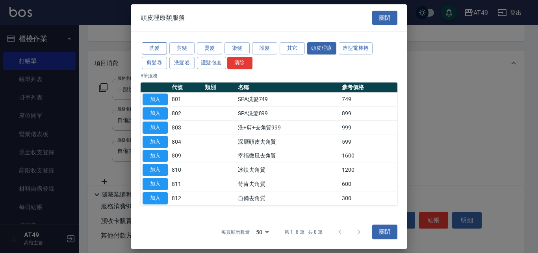
click at [147, 46] on button "洗髮" at bounding box center [154, 48] width 25 height 12
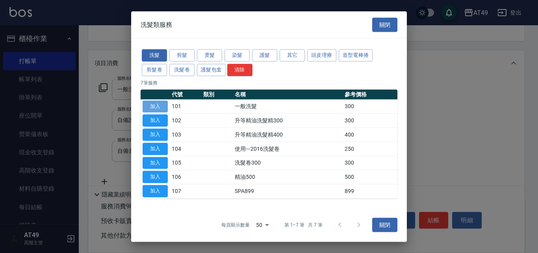
click at [160, 106] on button "加入" at bounding box center [155, 106] width 25 height 12
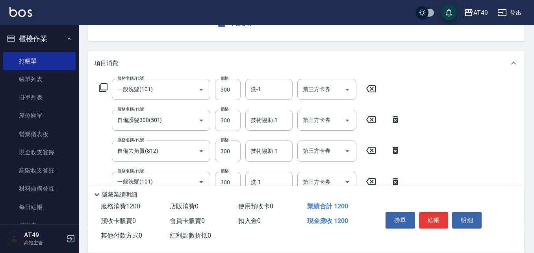
click at [106, 86] on icon at bounding box center [102, 87] width 9 height 9
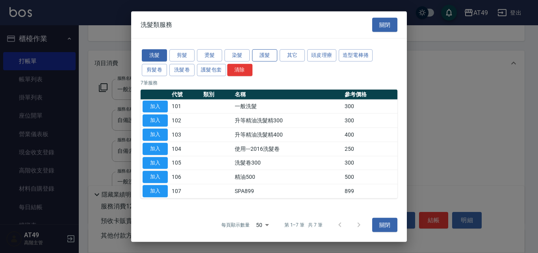
click at [270, 57] on button "護髮" at bounding box center [264, 55] width 25 height 12
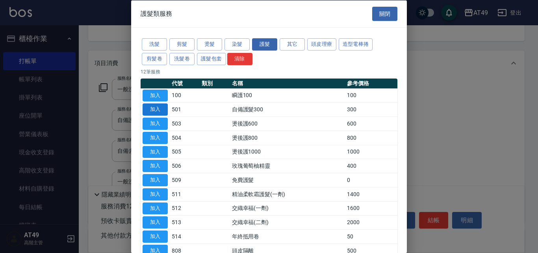
click at [154, 109] on button "加入" at bounding box center [155, 109] width 25 height 12
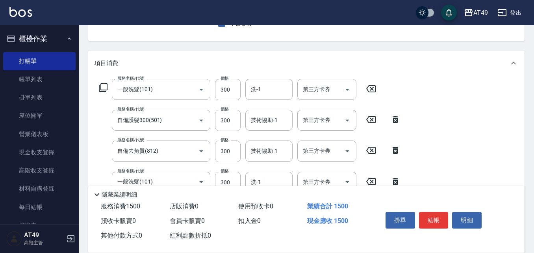
click at [102, 87] on icon at bounding box center [102, 87] width 9 height 9
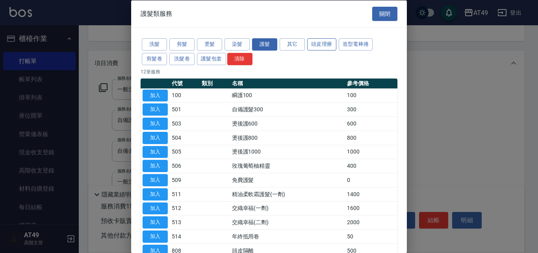
click at [324, 44] on button "頭皮理療" at bounding box center [321, 44] width 29 height 12
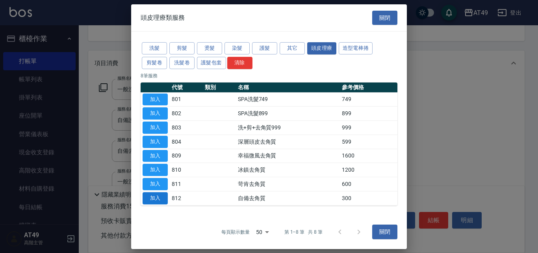
click at [158, 196] on button "加入" at bounding box center [155, 198] width 25 height 12
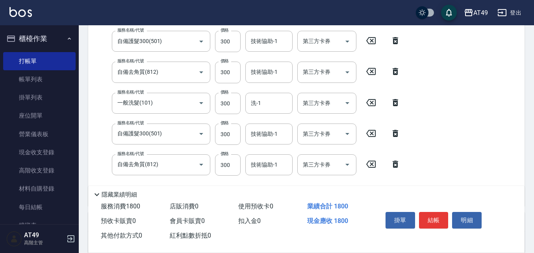
scroll to position [39, 0]
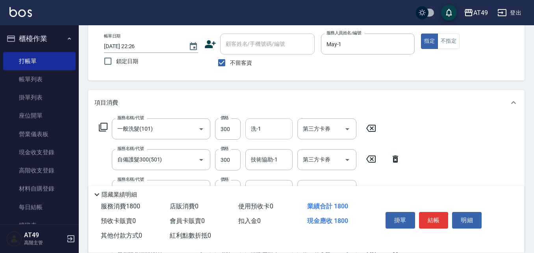
click at [262, 127] on input "洗-1" at bounding box center [269, 129] width 40 height 14
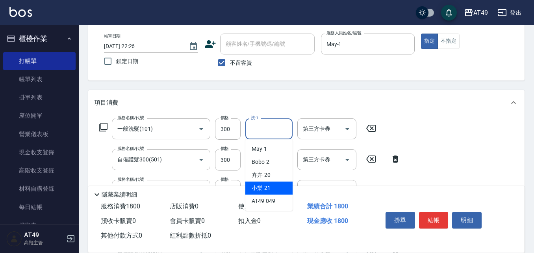
click at [266, 190] on span "小樂 -21" at bounding box center [261, 188] width 19 height 8
type input "小樂-21"
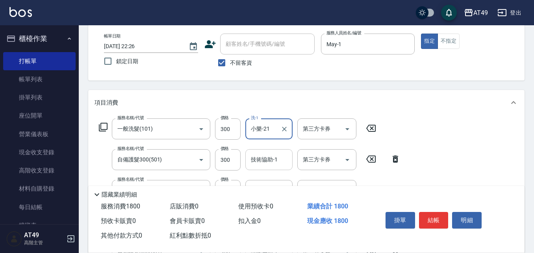
scroll to position [79, 0]
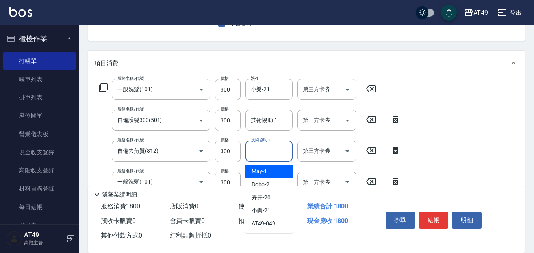
click at [271, 155] on input "技術協助-1" at bounding box center [269, 151] width 40 height 14
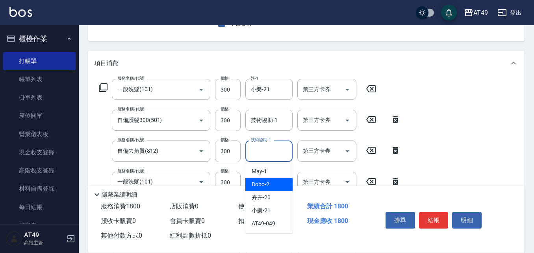
click at [272, 185] on div "Bobo -2" at bounding box center [268, 184] width 47 height 13
type input "Bobo-2"
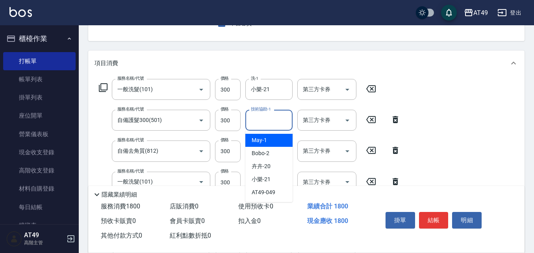
click at [269, 121] on input "技術協助-1" at bounding box center [269, 120] width 40 height 14
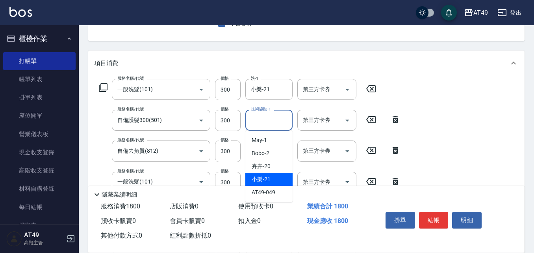
click at [275, 176] on div "小樂 -21" at bounding box center [268, 179] width 47 height 13
type input "小樂-21"
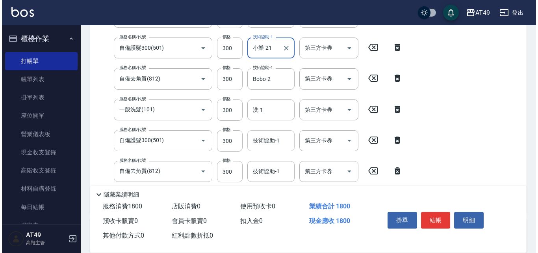
scroll to position [158, 0]
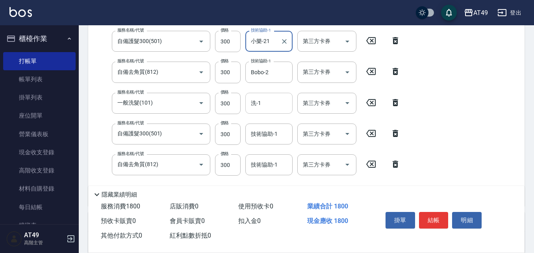
click at [268, 106] on input "洗-1" at bounding box center [269, 103] width 40 height 14
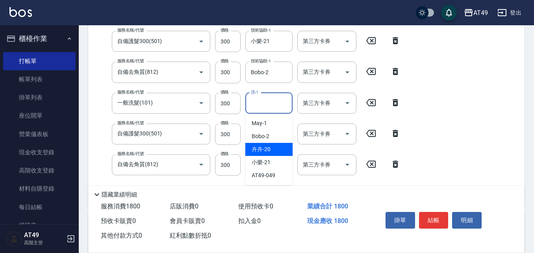
click at [269, 147] on span "卉卉 -20" at bounding box center [261, 149] width 19 height 8
type input "卉卉-20"
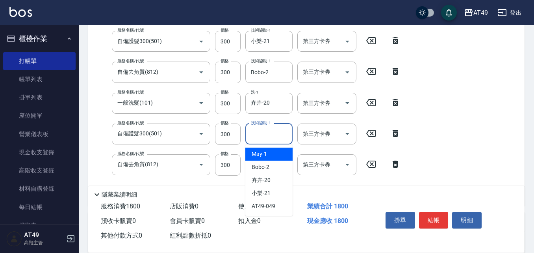
click at [265, 127] on input "技術協助-1" at bounding box center [269, 134] width 40 height 14
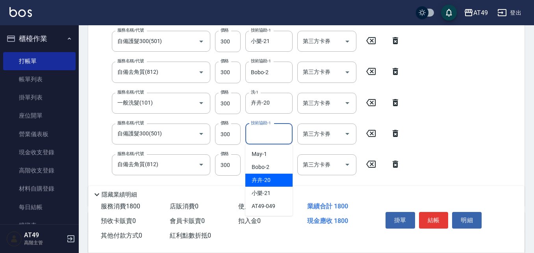
click at [271, 178] on div "卉卉 -20" at bounding box center [268, 179] width 47 height 13
type input "卉卉-20"
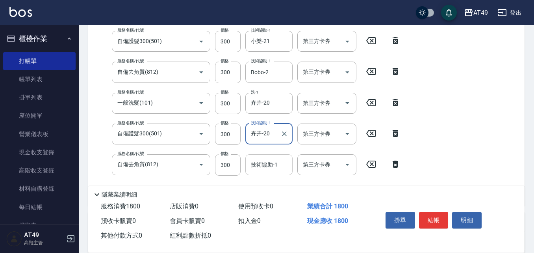
click at [266, 162] on div "技術協助-1 技術協助-1" at bounding box center [268, 164] width 47 height 21
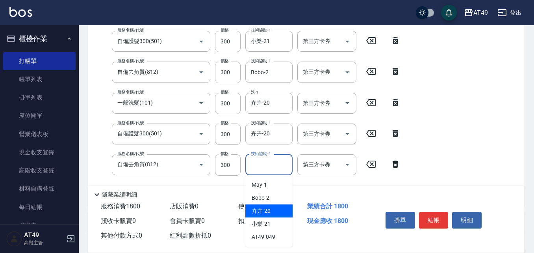
click at [268, 209] on span "卉卉 -20" at bounding box center [261, 210] width 19 height 8
type input "卉卉-20"
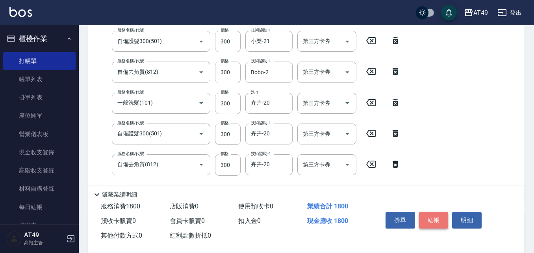
click at [427, 219] on button "結帳" at bounding box center [434, 220] width 30 height 17
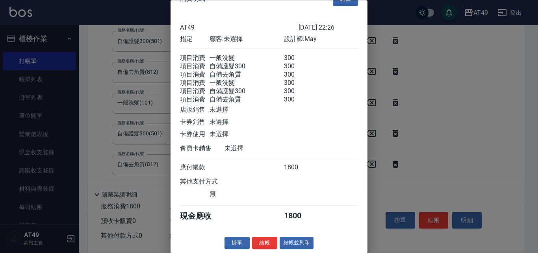
scroll to position [32, 0]
click at [260, 245] on button "結帳" at bounding box center [264, 243] width 25 height 12
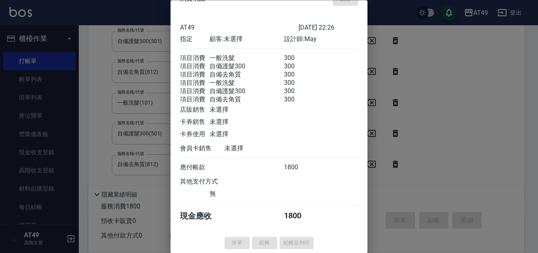
type input "[DATE] 22:27"
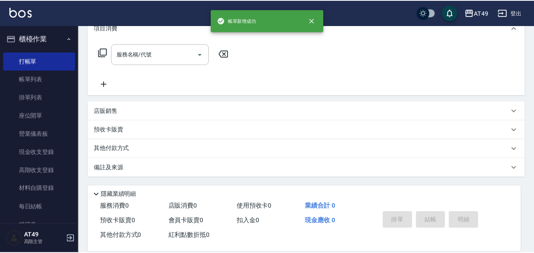
scroll to position [0, 0]
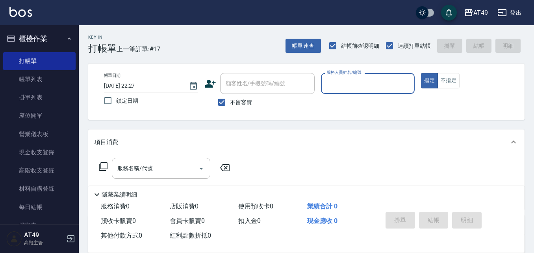
click at [346, 78] on input "服務人員姓名/編號" at bounding box center [368, 83] width 87 height 14
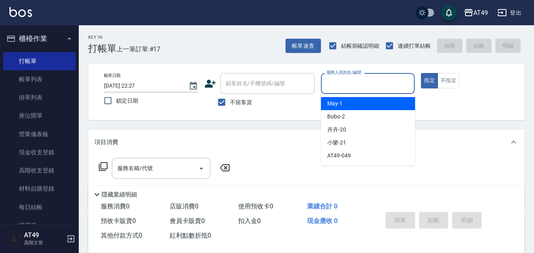
click at [349, 99] on div "May -1" at bounding box center [368, 103] width 94 height 13
type input "May-1"
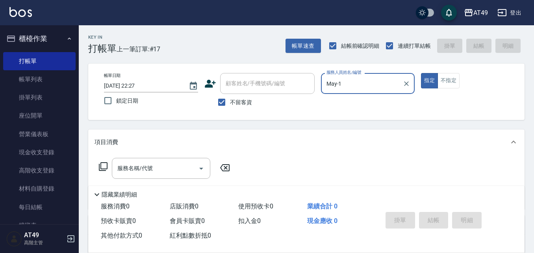
click at [102, 165] on icon at bounding box center [102, 166] width 9 height 9
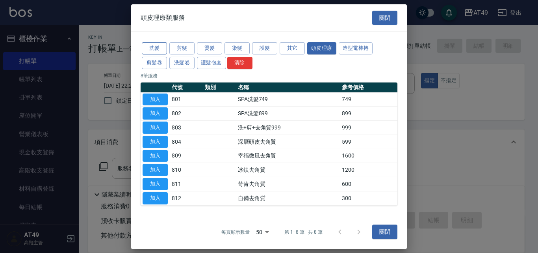
click at [150, 48] on button "洗髮" at bounding box center [154, 48] width 25 height 12
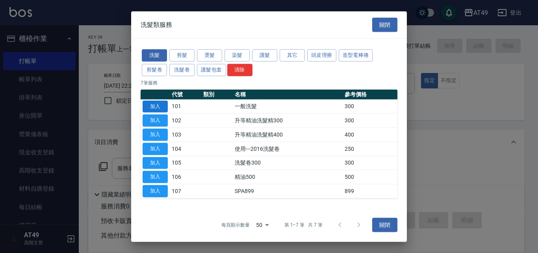
click at [154, 107] on button "加入" at bounding box center [155, 106] width 25 height 12
type input "一般洗髮(101)"
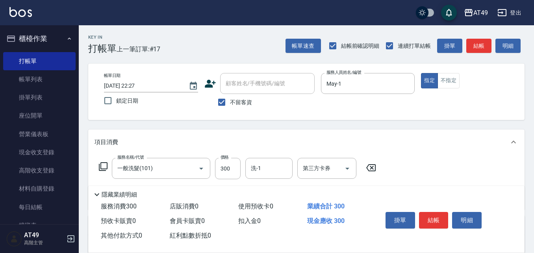
click at [105, 166] on icon at bounding box center [102, 166] width 9 height 9
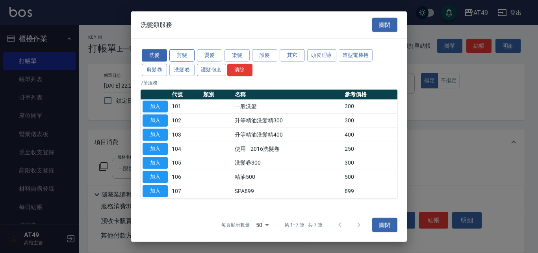
click at [187, 54] on button "剪髮" at bounding box center [181, 55] width 25 height 12
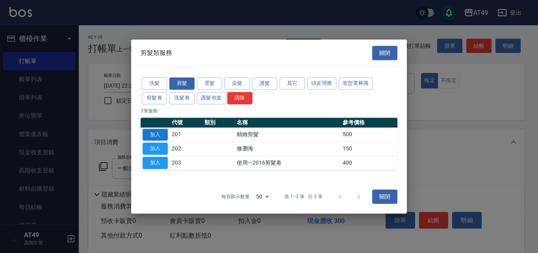
click at [160, 135] on button "加入" at bounding box center [155, 134] width 25 height 12
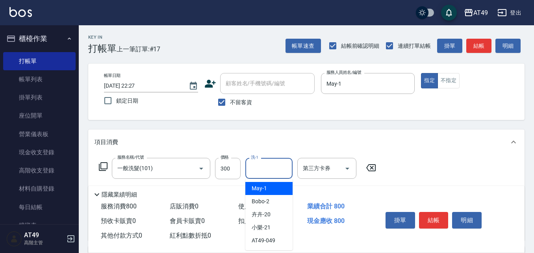
click at [272, 171] on input "洗-1" at bounding box center [269, 168] width 40 height 14
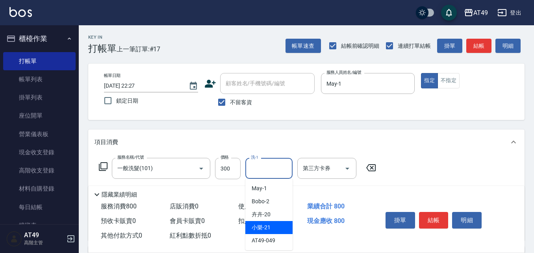
click at [262, 228] on span "小樂 -21" at bounding box center [261, 227] width 19 height 8
type input "小樂-21"
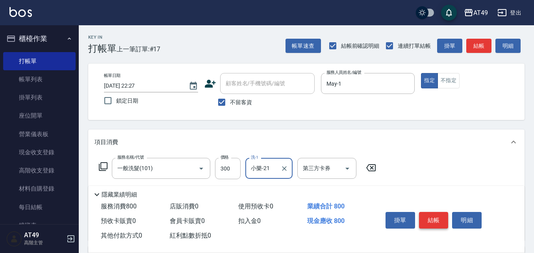
click at [427, 219] on button "結帳" at bounding box center [434, 220] width 30 height 17
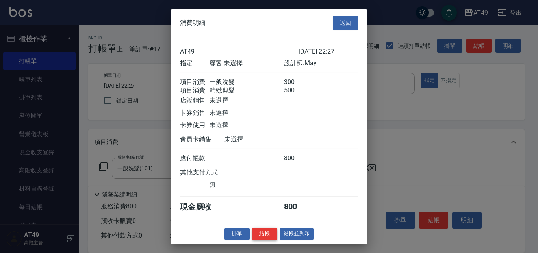
click at [258, 238] on button "結帳" at bounding box center [264, 233] width 25 height 12
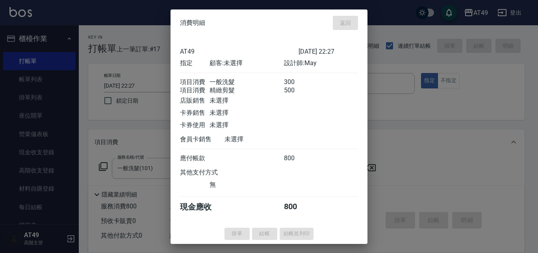
type input "[DATE] 22:28"
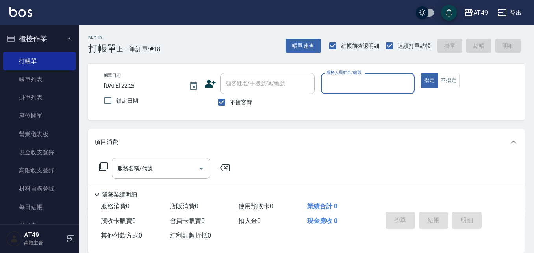
click at [331, 80] on input "服務人員姓名/編號" at bounding box center [368, 83] width 87 height 14
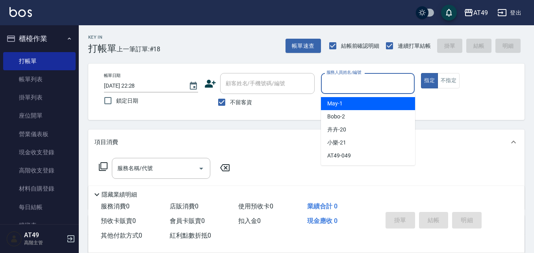
click at [342, 100] on span "May -1" at bounding box center [334, 103] width 15 height 8
type input "May-1"
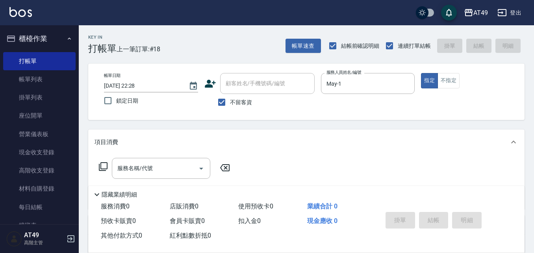
click at [101, 163] on icon at bounding box center [103, 166] width 9 height 9
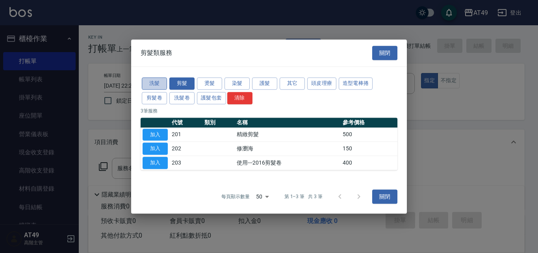
click at [158, 83] on button "洗髮" at bounding box center [154, 83] width 25 height 12
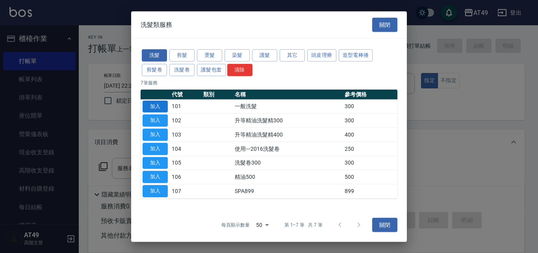
click at [152, 105] on button "加入" at bounding box center [155, 106] width 25 height 12
type input "一般洗髮(101)"
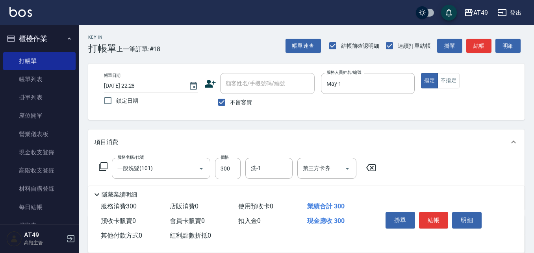
click at [104, 167] on icon at bounding box center [102, 166] width 9 height 9
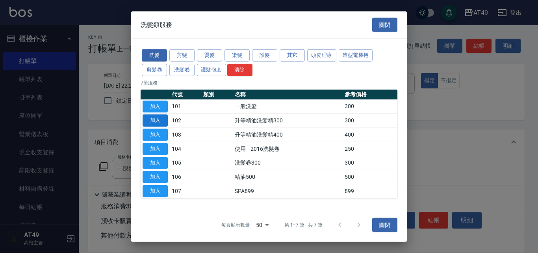
click at [155, 119] on button "加入" at bounding box center [155, 120] width 25 height 12
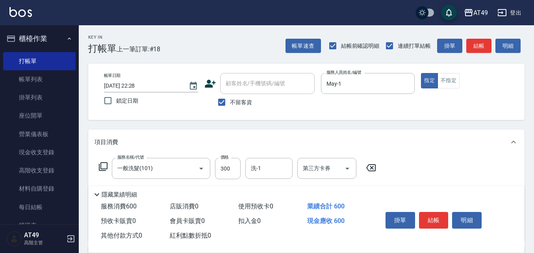
click at [100, 166] on icon at bounding box center [103, 166] width 9 height 9
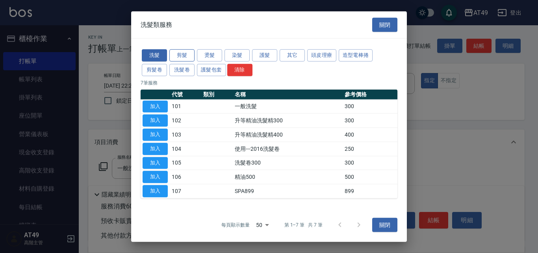
click at [186, 52] on button "剪髮" at bounding box center [181, 55] width 25 height 12
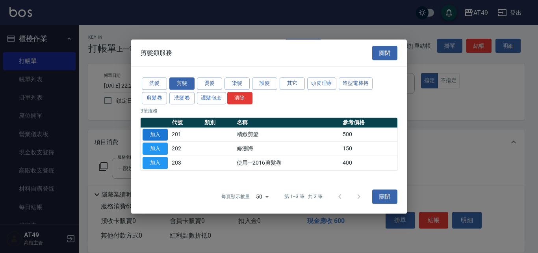
click at [159, 130] on button "加入" at bounding box center [155, 134] width 25 height 12
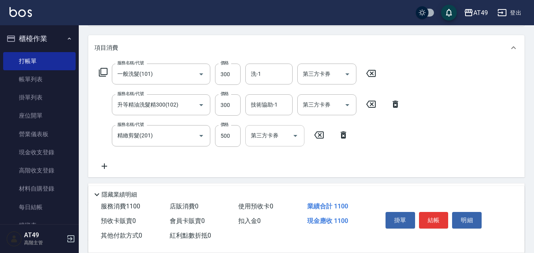
scroll to position [118, 0]
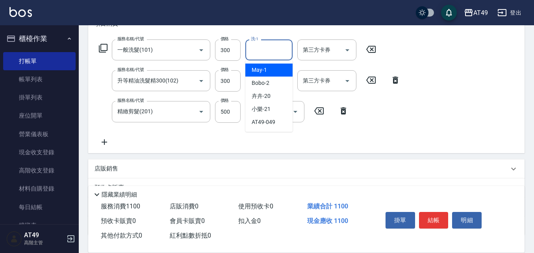
click at [269, 53] on input "洗-1" at bounding box center [269, 50] width 40 height 14
click at [276, 72] on div "May -1" at bounding box center [268, 69] width 47 height 13
type input "May-1"
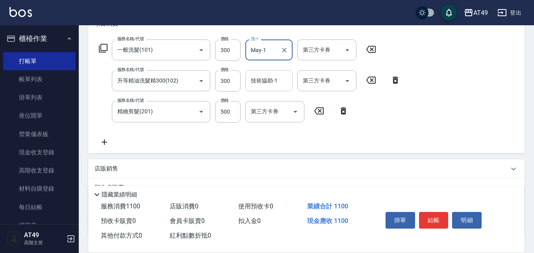
click at [261, 84] on input "技術協助-1" at bounding box center [269, 81] width 40 height 14
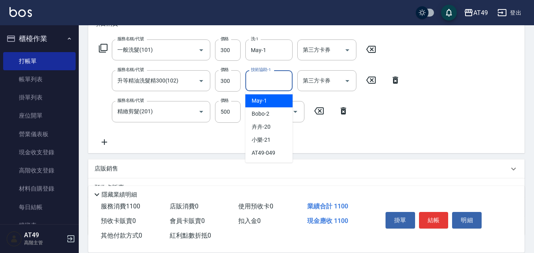
click at [272, 102] on div "May -1" at bounding box center [268, 100] width 47 height 13
type input "May-1"
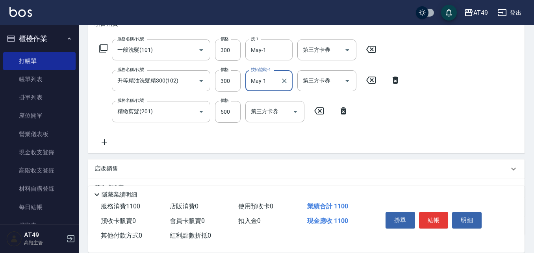
click at [107, 48] on icon at bounding box center [103, 48] width 9 height 9
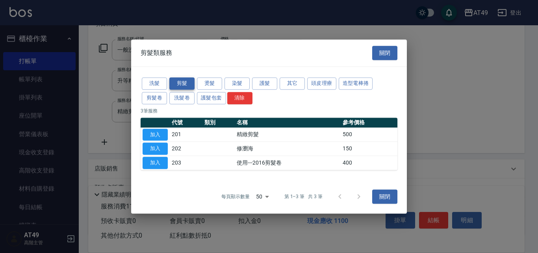
click at [178, 82] on button "剪髮" at bounding box center [181, 83] width 25 height 12
click at [149, 136] on button "加入" at bounding box center [155, 134] width 25 height 12
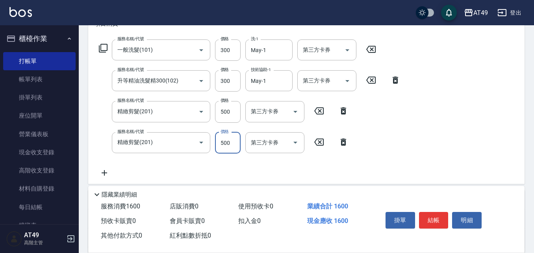
click at [225, 142] on input "500" at bounding box center [228, 142] width 26 height 21
type input "350"
click at [103, 47] on icon at bounding box center [102, 47] width 9 height 9
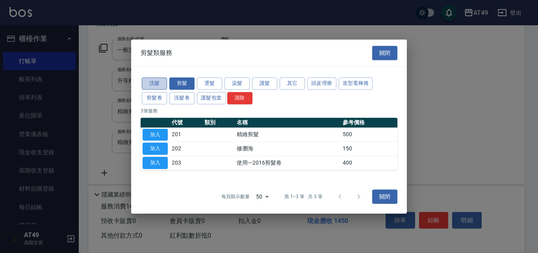
click at [146, 82] on button "洗髮" at bounding box center [154, 83] width 25 height 12
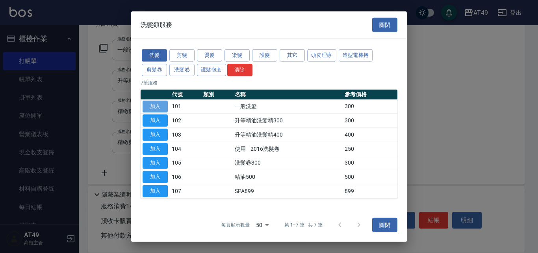
click at [151, 106] on button "加入" at bounding box center [155, 106] width 25 height 12
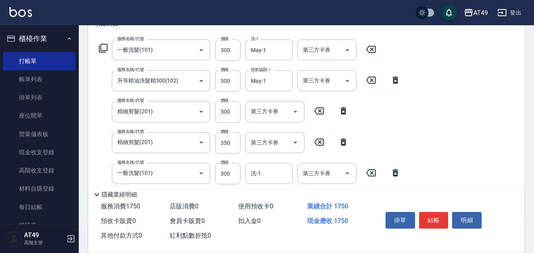
click at [102, 47] on icon at bounding box center [102, 47] width 9 height 9
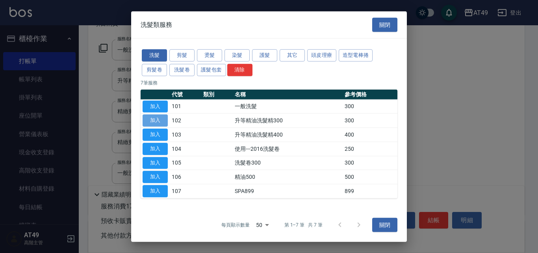
click at [162, 121] on button "加入" at bounding box center [155, 120] width 25 height 12
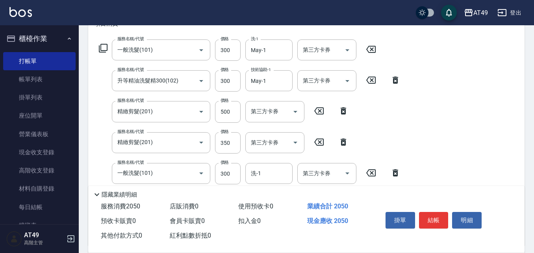
click at [104, 48] on icon at bounding box center [102, 47] width 9 height 9
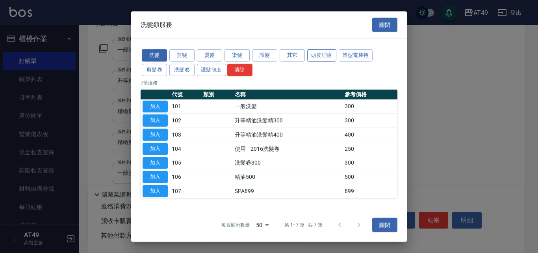
click at [310, 52] on button "頭皮理療" at bounding box center [321, 55] width 29 height 12
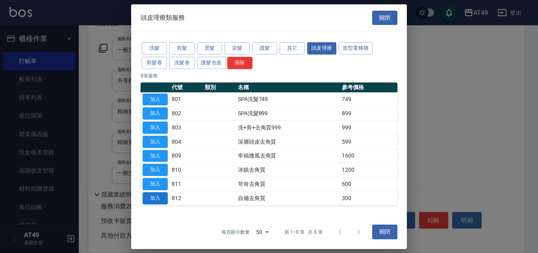
click at [155, 199] on button "加入" at bounding box center [155, 198] width 25 height 12
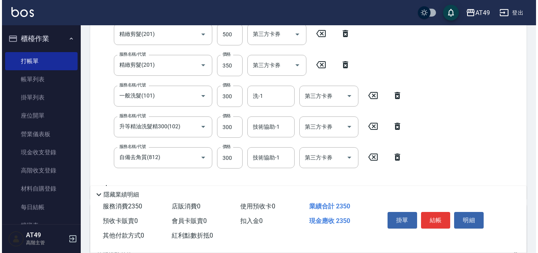
scroll to position [197, 0]
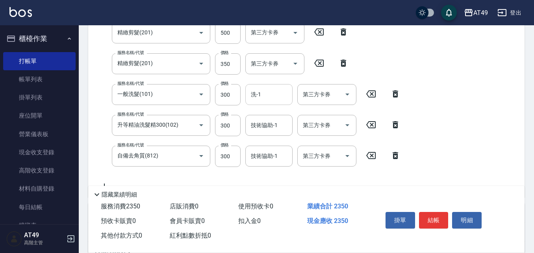
click at [266, 93] on input "洗-1" at bounding box center [269, 94] width 40 height 14
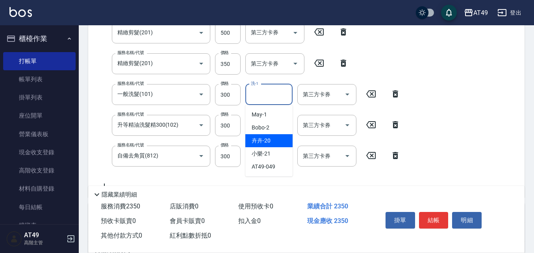
click at [267, 138] on span "卉卉 -20" at bounding box center [261, 140] width 19 height 8
type input "卉卉-20"
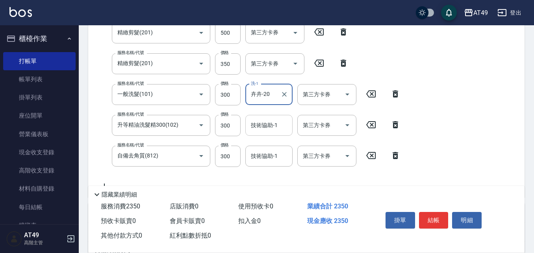
click at [270, 126] on div "技術協助-1 技術協助-1" at bounding box center [268, 125] width 47 height 21
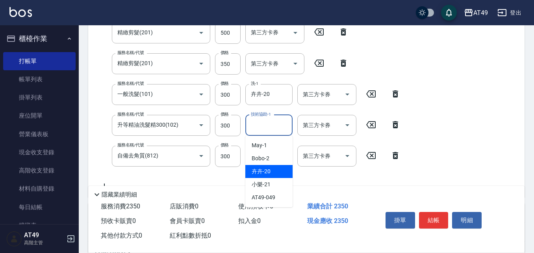
click at [264, 167] on span "卉卉 -20" at bounding box center [261, 171] width 19 height 8
type input "卉卉-20"
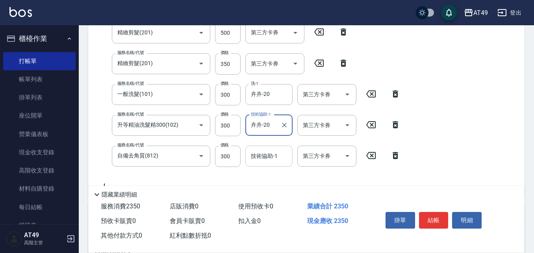
click at [267, 161] on input "技術協助-1" at bounding box center [269, 156] width 40 height 14
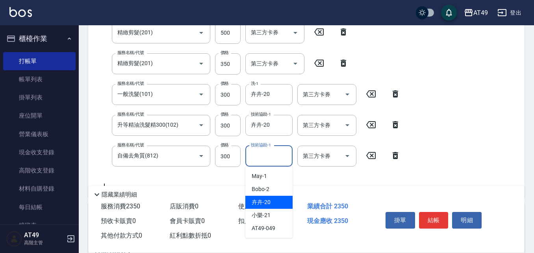
click at [263, 199] on span "卉卉 -20" at bounding box center [261, 202] width 19 height 8
type input "卉卉-20"
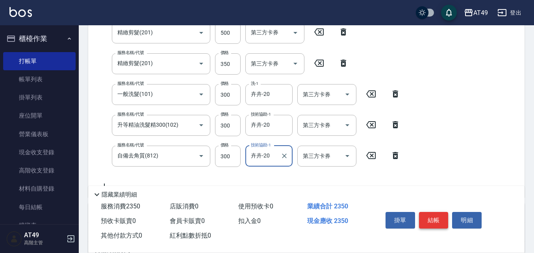
click at [434, 218] on button "結帳" at bounding box center [434, 220] width 30 height 17
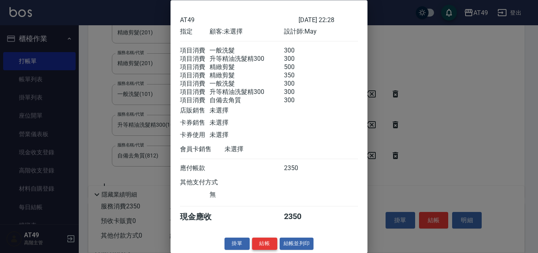
scroll to position [41, 0]
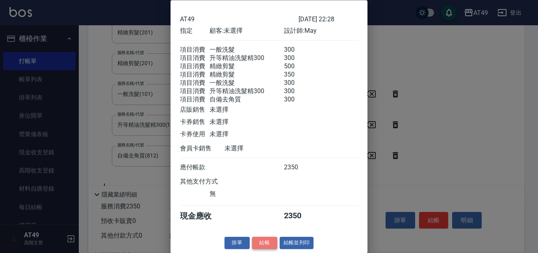
click at [261, 244] on button "結帳" at bounding box center [264, 243] width 25 height 12
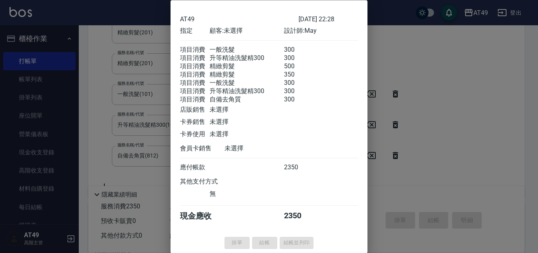
type input "[DATE] 22:29"
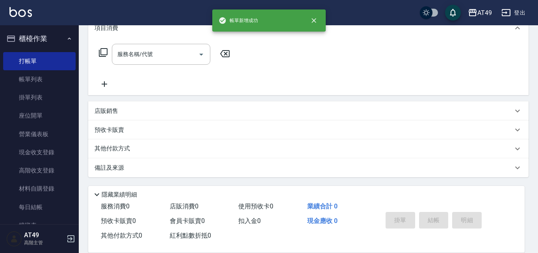
scroll to position [0, 0]
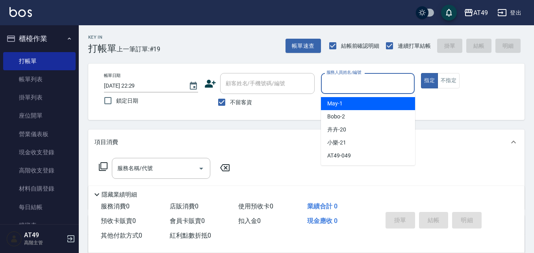
click at [346, 90] on input "服務人員姓名/編號" at bounding box center [368, 83] width 87 height 14
click at [349, 100] on div "May -1" at bounding box center [368, 103] width 94 height 13
type input "May-1"
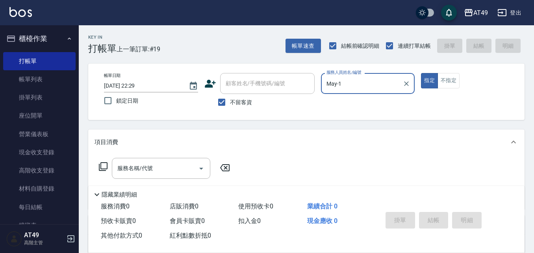
click at [102, 162] on icon at bounding box center [102, 166] width 9 height 9
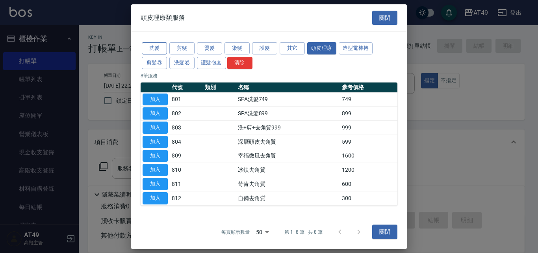
click at [153, 47] on button "洗髮" at bounding box center [154, 48] width 25 height 12
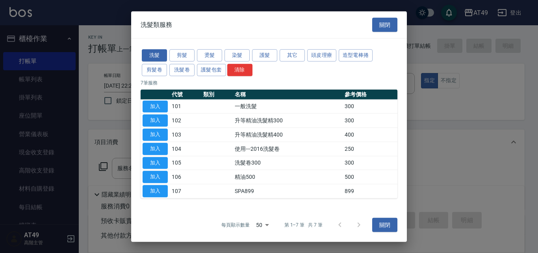
click at [154, 107] on button "加入" at bounding box center [155, 106] width 25 height 12
type input "一般洗髮(101)"
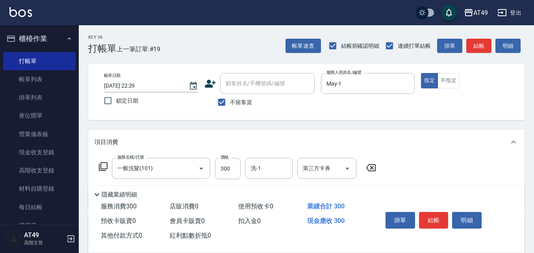
click at [104, 165] on icon at bounding box center [102, 166] width 9 height 9
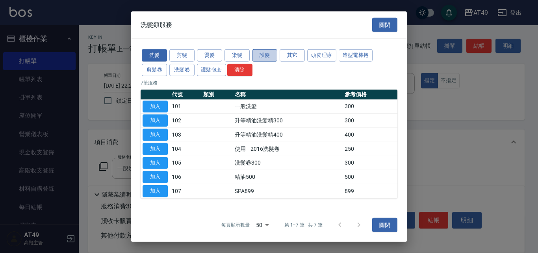
click at [271, 53] on button "護髮" at bounding box center [264, 55] width 25 height 12
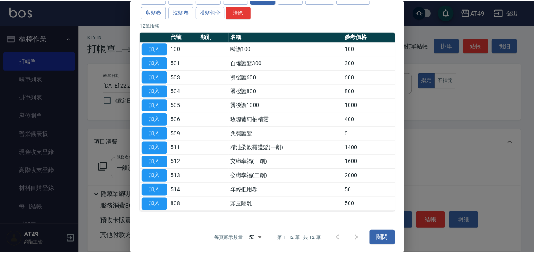
scroll to position [48, 0]
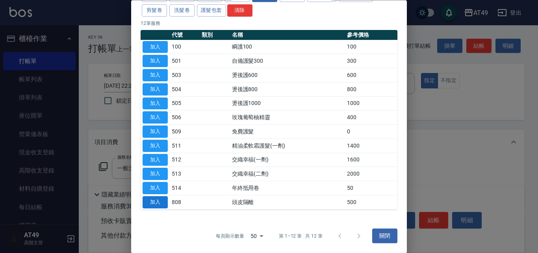
click at [163, 202] on button "加入" at bounding box center [155, 202] width 25 height 12
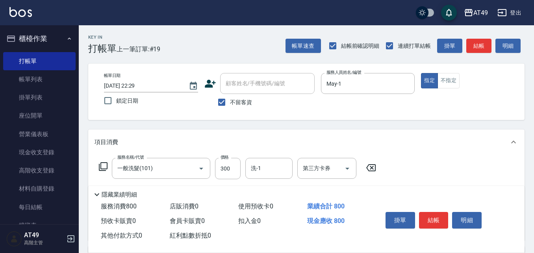
click at [102, 166] on icon at bounding box center [102, 166] width 9 height 9
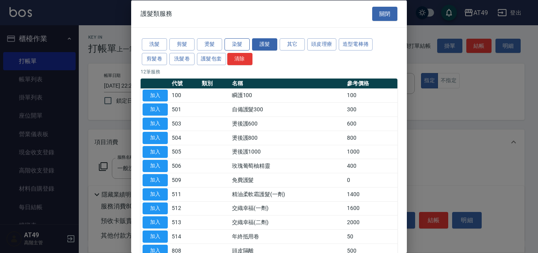
click at [233, 43] on button "染髮" at bounding box center [237, 44] width 25 height 12
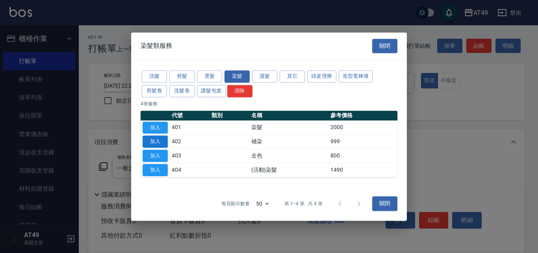
click at [160, 140] on button "加入" at bounding box center [155, 142] width 25 height 12
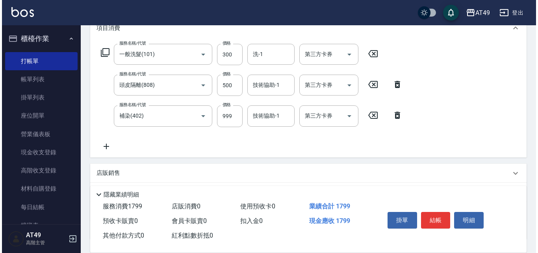
scroll to position [118, 0]
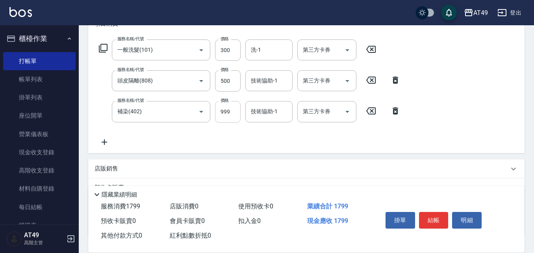
click at [229, 111] on input "999" at bounding box center [228, 111] width 26 height 21
type input "1750"
click at [272, 55] on input "洗-1" at bounding box center [269, 50] width 40 height 14
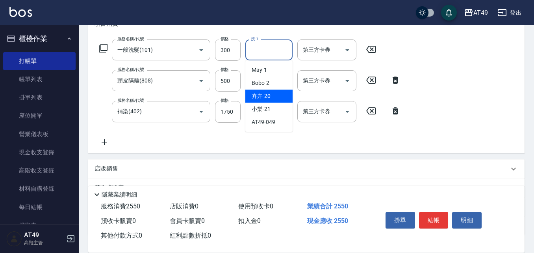
click at [272, 98] on div "卉卉 -20" at bounding box center [268, 95] width 47 height 13
type input "卉卉-20"
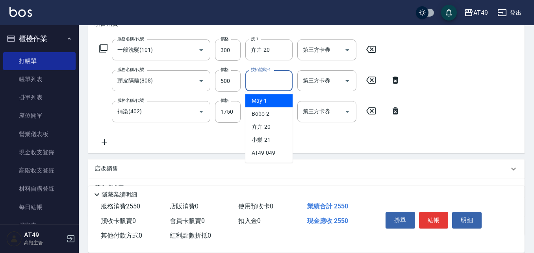
click at [263, 87] on input "技術協助-1" at bounding box center [269, 81] width 40 height 14
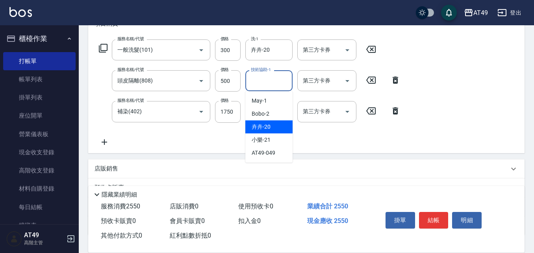
click at [264, 128] on span "卉卉 -20" at bounding box center [261, 127] width 19 height 8
type input "卉卉-20"
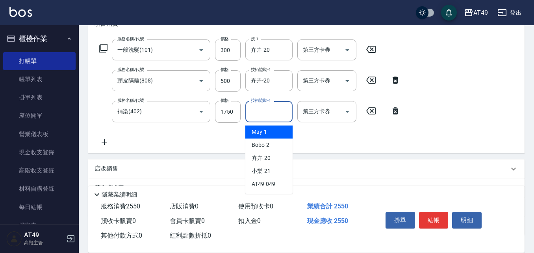
click at [257, 108] on div "技術協助-1 技術協助-1" at bounding box center [268, 111] width 47 height 21
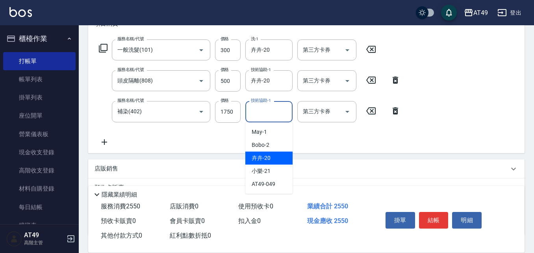
click at [279, 156] on div "卉卉 -20" at bounding box center [268, 157] width 47 height 13
type input "卉卉-20"
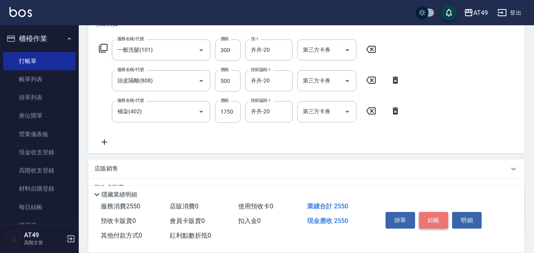
click at [437, 218] on button "結帳" at bounding box center [434, 220] width 30 height 17
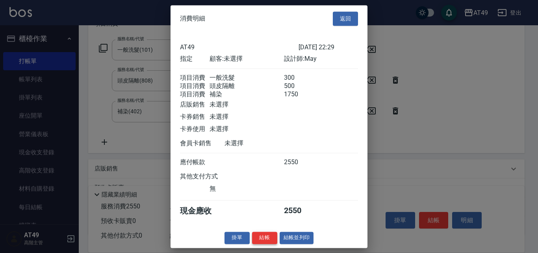
click at [258, 243] on button "結帳" at bounding box center [264, 237] width 25 height 12
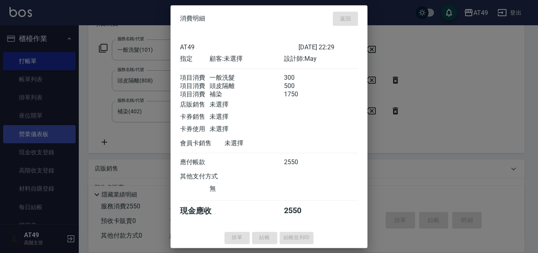
type input "[DATE] 22:30"
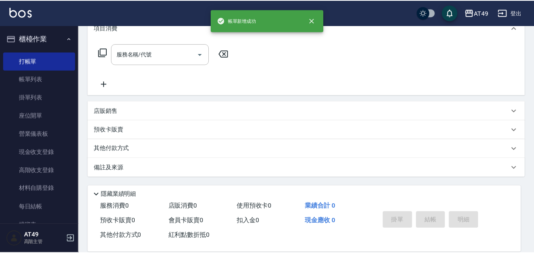
scroll to position [0, 0]
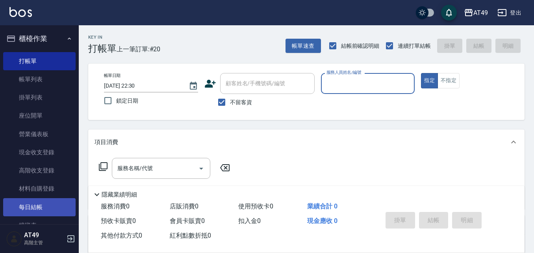
click at [52, 208] on link "每日結帳" at bounding box center [39, 207] width 72 height 18
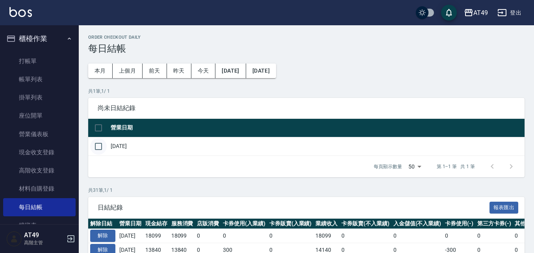
click at [99, 143] on input "checkbox" at bounding box center [98, 146] width 17 height 17
checkbox input "true"
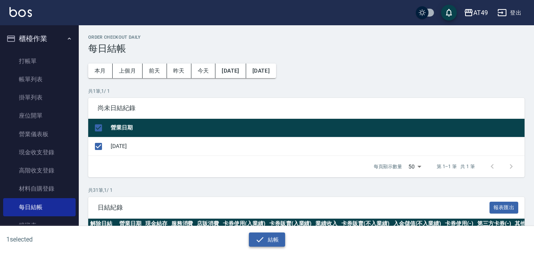
click at [260, 237] on icon "button" at bounding box center [259, 238] width 9 height 9
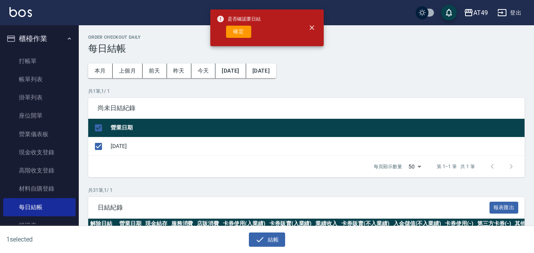
click at [232, 33] on button "確定" at bounding box center [238, 32] width 25 height 12
checkbox input "false"
